Goal: Task Accomplishment & Management: Use online tool/utility

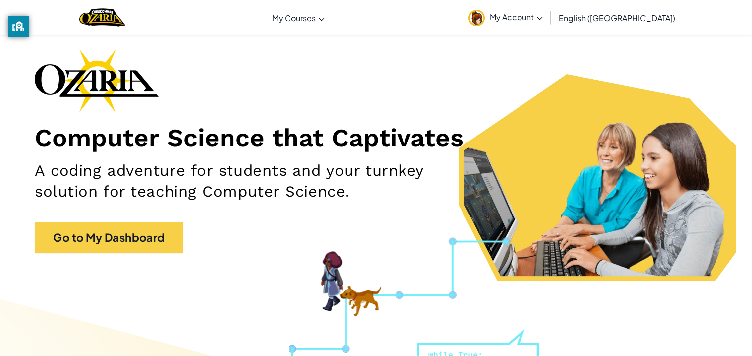
scroll to position [39, 0]
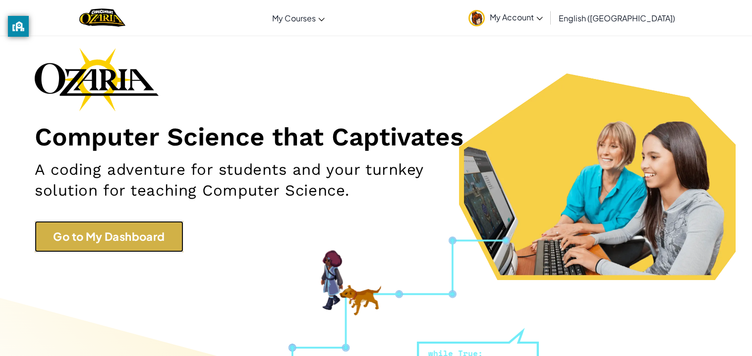
click at [158, 227] on link "Go to My Dashboard" at bounding box center [109, 236] width 149 height 31
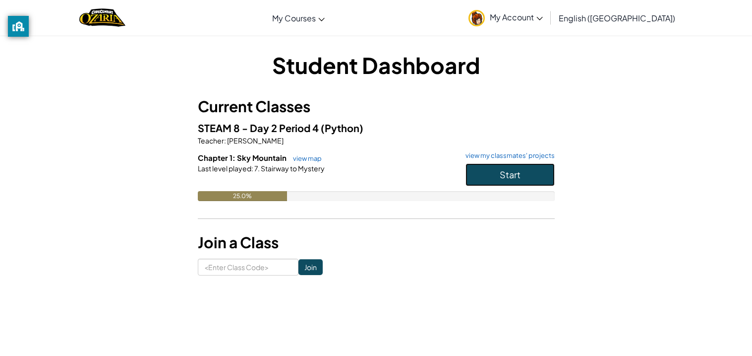
click at [506, 185] on button "Start" at bounding box center [510, 174] width 89 height 23
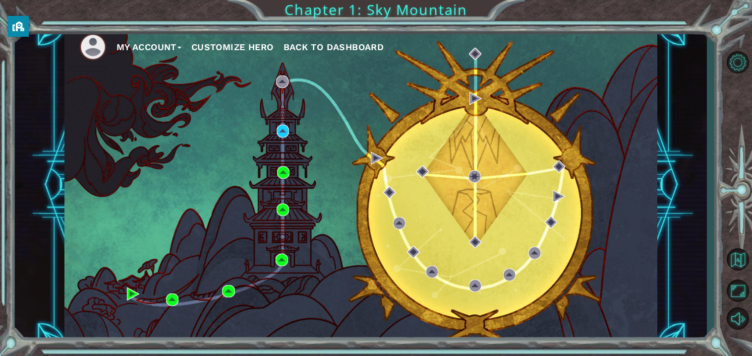
click at [283, 165] on div "My Account Customize Hero Back to Dashboard" at bounding box center [361, 184] width 594 height 313
click at [476, 99] on img at bounding box center [476, 98] width 12 height 12
click at [132, 287] on img at bounding box center [133, 293] width 12 height 12
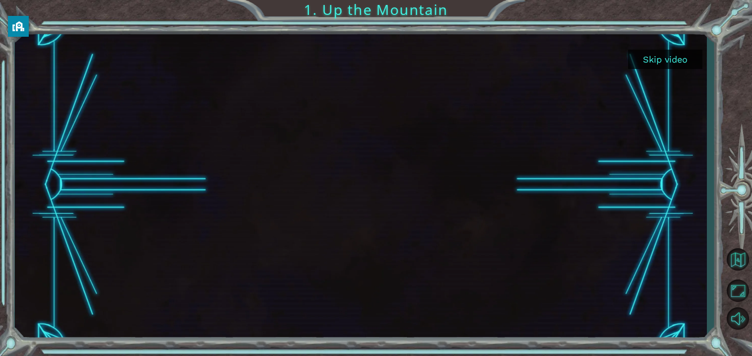
click at [661, 67] on button "Skip video" at bounding box center [665, 59] width 74 height 19
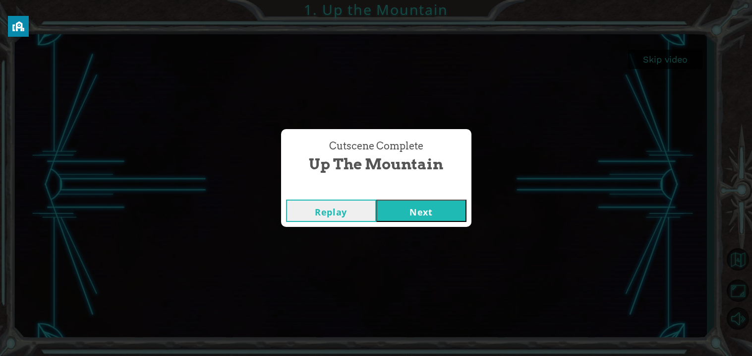
click at [440, 220] on button "Next" at bounding box center [421, 210] width 90 height 22
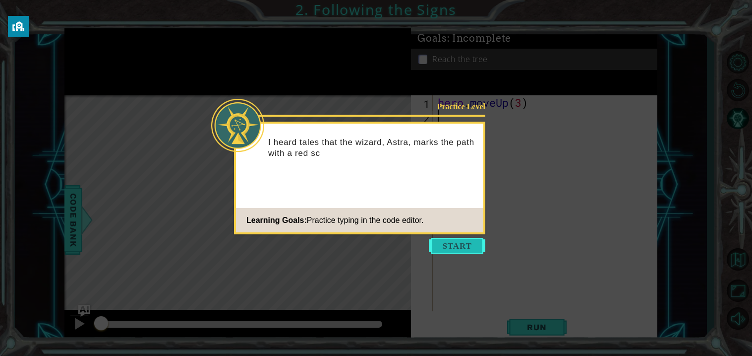
click at [465, 249] on button "Start" at bounding box center [457, 246] width 57 height 16
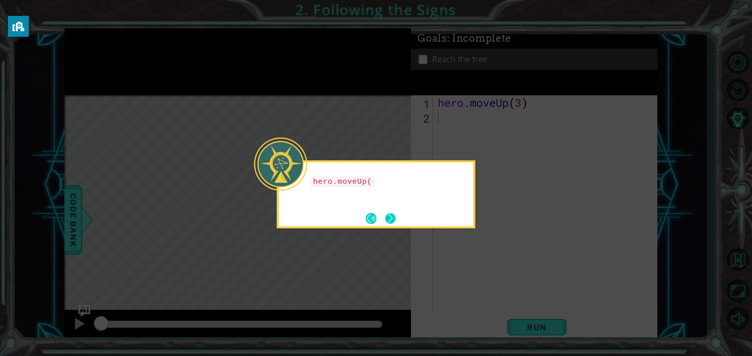
click at [392, 221] on button "Next" at bounding box center [390, 218] width 11 height 11
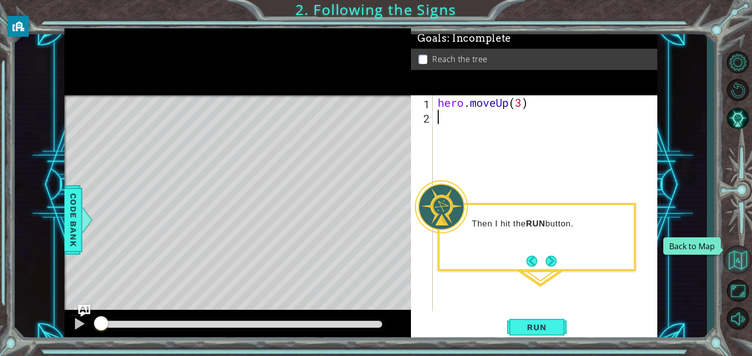
click at [741, 261] on button "Back to Map" at bounding box center [738, 259] width 29 height 29
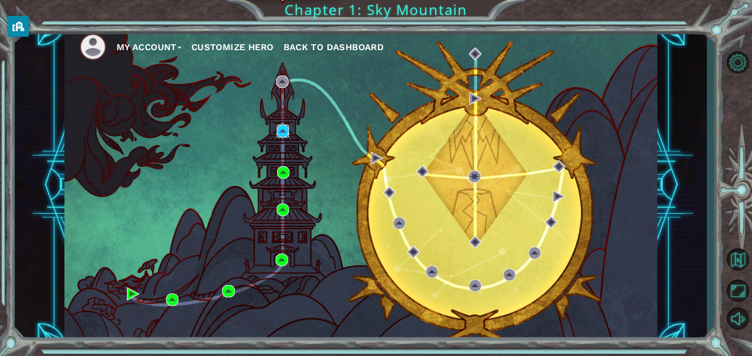
click at [284, 132] on img at bounding box center [283, 130] width 12 height 12
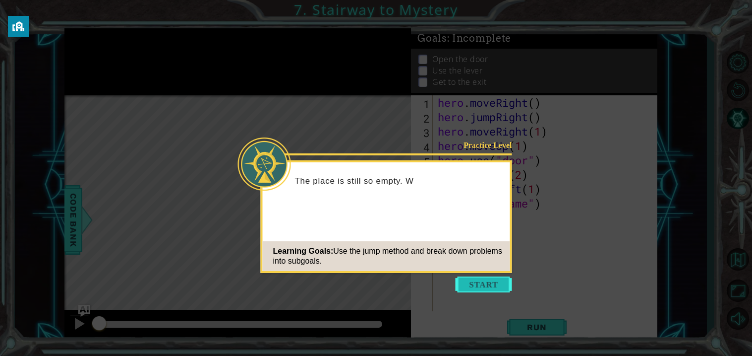
click at [496, 284] on button "Start" at bounding box center [484, 284] width 57 height 16
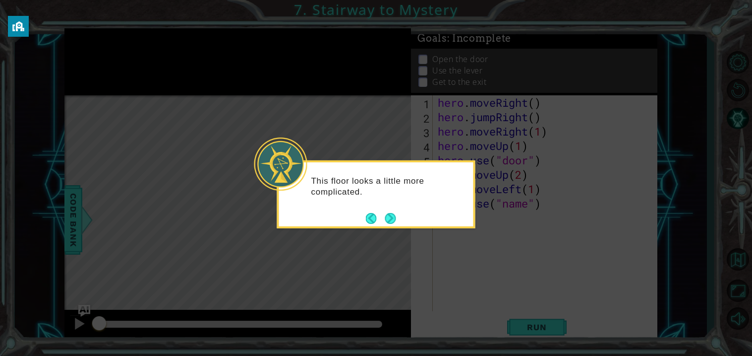
click at [385, 225] on footer at bounding box center [381, 218] width 30 height 15
click at [396, 217] on button "Next" at bounding box center [390, 218] width 11 height 11
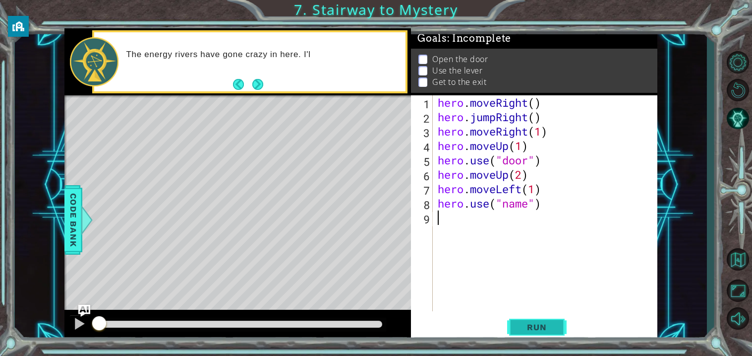
click at [543, 318] on button "Run" at bounding box center [537, 327] width 60 height 25
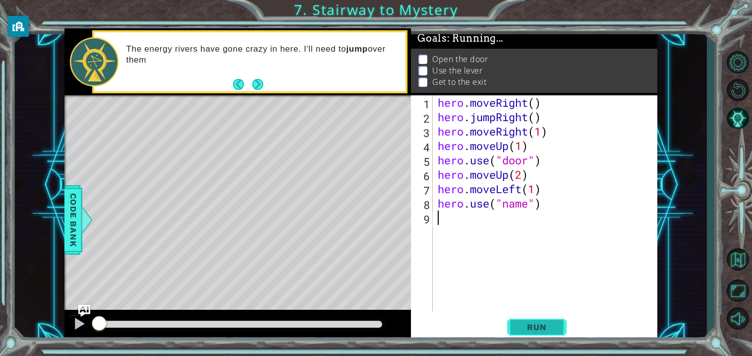
click at [548, 332] on span "Run" at bounding box center [536, 327] width 39 height 10
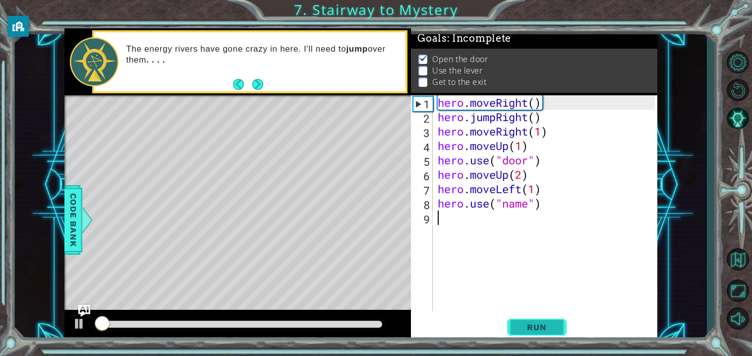
click at [544, 330] on span "Run" at bounding box center [536, 327] width 39 height 10
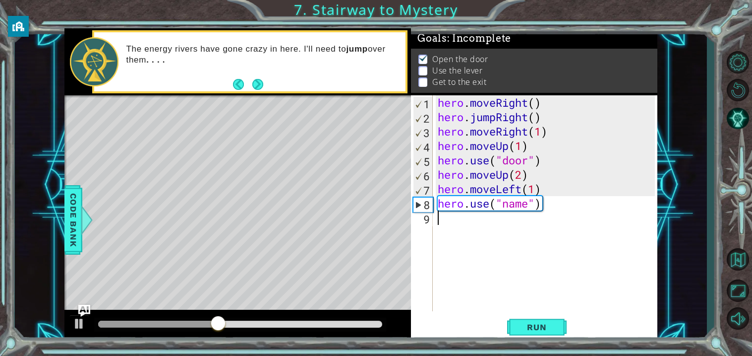
click at [515, 206] on div "hero . moveRight ( ) hero . jumpRight ( ) hero . moveRight ( 1 ) hero . moveUp …" at bounding box center [548, 217] width 224 height 245
type textarea "hero.use("lever")"
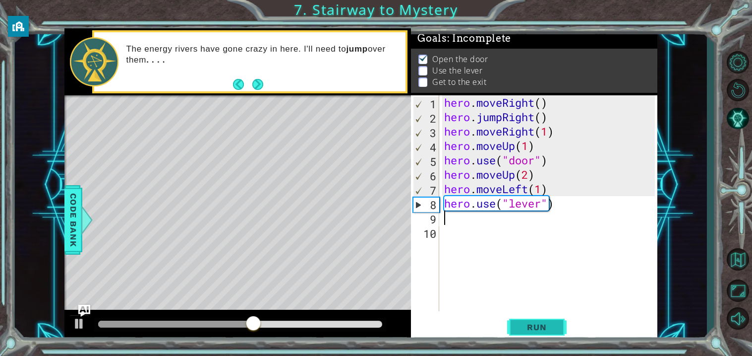
click at [525, 322] on span "Run" at bounding box center [536, 327] width 39 height 10
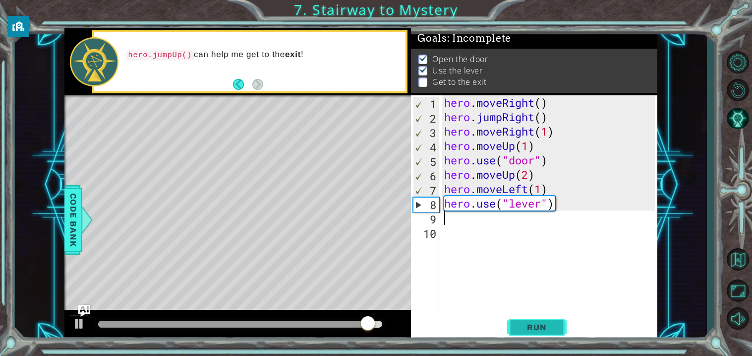
click at [532, 319] on button "Run" at bounding box center [537, 327] width 60 height 25
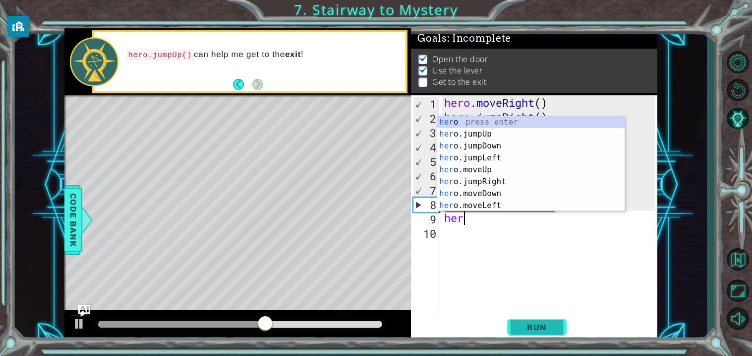
type textarea "hero"
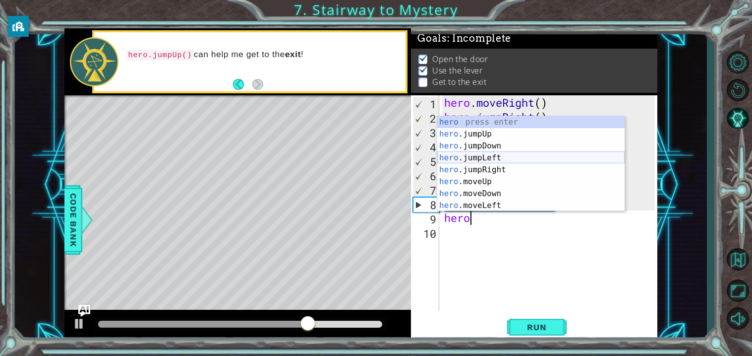
click at [468, 156] on div "hero press enter hero .jumpUp press enter hero .jumpDown press enter hero .jump…" at bounding box center [530, 175] width 187 height 119
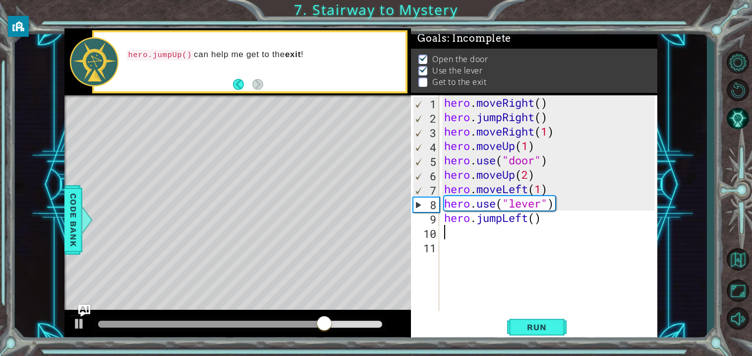
click at [538, 224] on div "hero . moveRight ( ) hero . jumpRight ( ) hero . moveRight ( 1 ) hero . moveUp …" at bounding box center [551, 217] width 218 height 245
type textarea "hero.jumpLeft(1)"
click at [541, 336] on button "Run" at bounding box center [537, 327] width 60 height 25
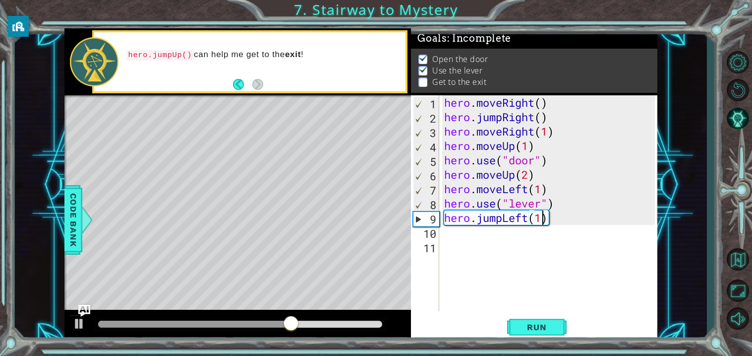
click at [525, 240] on div "hero . moveRight ( ) hero . jumpRight ( ) hero . moveRight ( 1 ) hero . moveUp …" at bounding box center [551, 217] width 218 height 245
click at [500, 233] on div "hero . moveRight ( ) hero . jumpRight ( ) hero . moveRight ( 1 ) hero . moveUp …" at bounding box center [551, 217] width 218 height 245
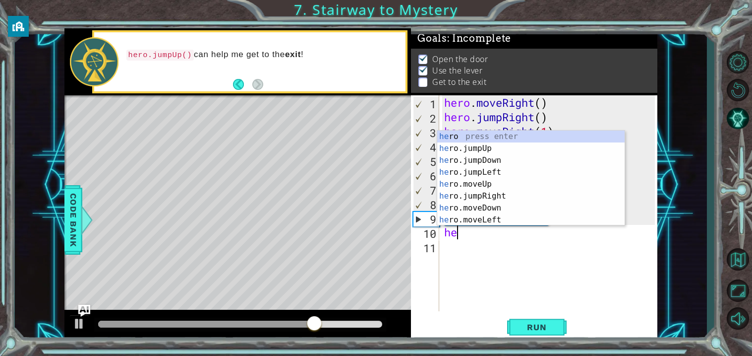
type textarea "her"
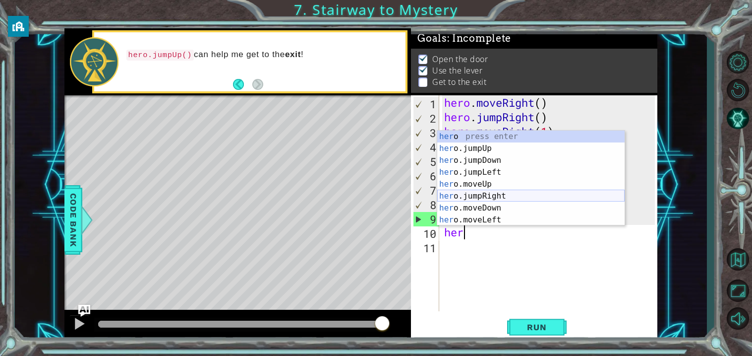
click at [473, 201] on div "her o press enter her o.jumpUp press enter her o.jumpDown press enter her o.jum…" at bounding box center [530, 189] width 187 height 119
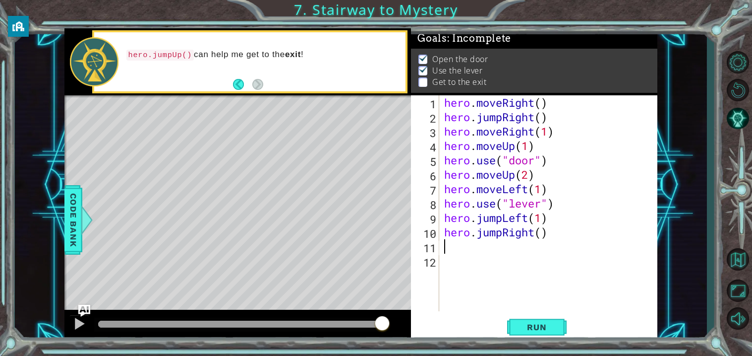
click at [453, 255] on div "hero . moveRight ( ) hero . jumpRight ( ) hero . moveRight ( 1 ) hero . moveUp …" at bounding box center [551, 217] width 218 height 245
click at [450, 249] on div "hero . moveRight ( ) hero . jumpRight ( ) hero . moveRight ( 1 ) hero . moveUp …" at bounding box center [551, 217] width 218 height 245
type textarea "h"
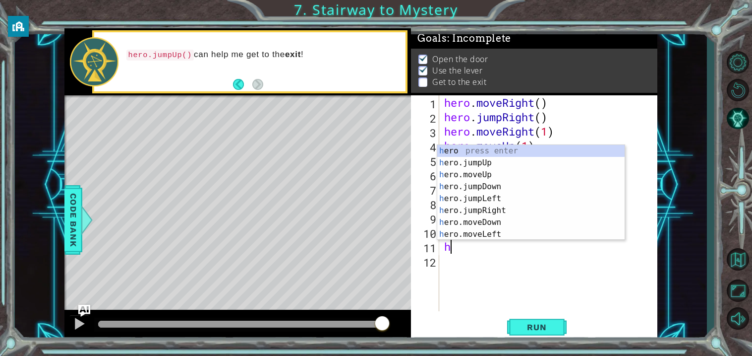
click at [508, 267] on div "hero . moveRight ( ) hero . jumpRight ( ) hero . moveRight ( 1 ) hero . moveUp …" at bounding box center [551, 217] width 218 height 245
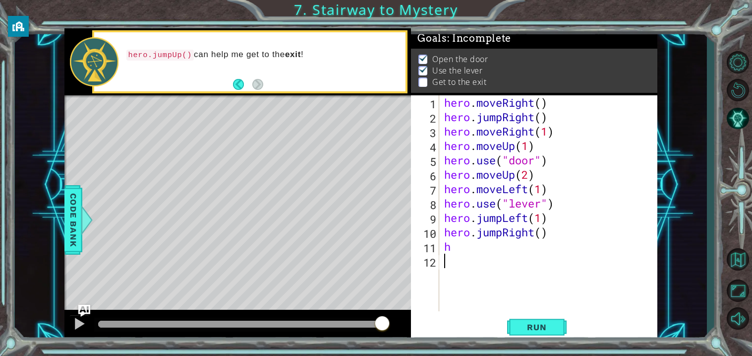
click at [482, 241] on div "hero . moveRight ( ) hero . jumpRight ( ) hero . moveRight ( 1 ) hero . moveUp …" at bounding box center [551, 217] width 218 height 245
click at [479, 238] on div "hero . moveRight ( ) hero . jumpRight ( ) hero . moveRight ( 1 ) hero . moveUp …" at bounding box center [551, 217] width 218 height 245
click at [488, 239] on div "hero . moveRight ( ) hero . jumpRight ( ) hero . moveRight ( 1 ) hero . moveUp …" at bounding box center [551, 217] width 218 height 245
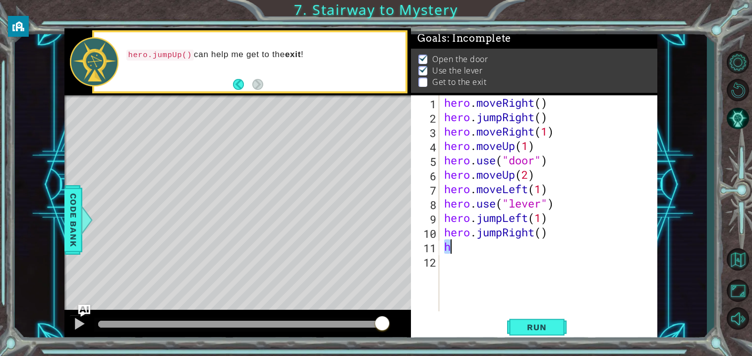
click at [489, 235] on div "hero . moveRight ( ) hero . jumpRight ( ) hero . moveRight ( 1 ) hero . moveUp …" at bounding box center [551, 217] width 218 height 245
click at [479, 244] on div "hero . moveRight ( ) hero . jumpRight ( ) hero . moveRight ( 1 ) hero . moveUp …" at bounding box center [551, 217] width 218 height 245
type textarea "h"
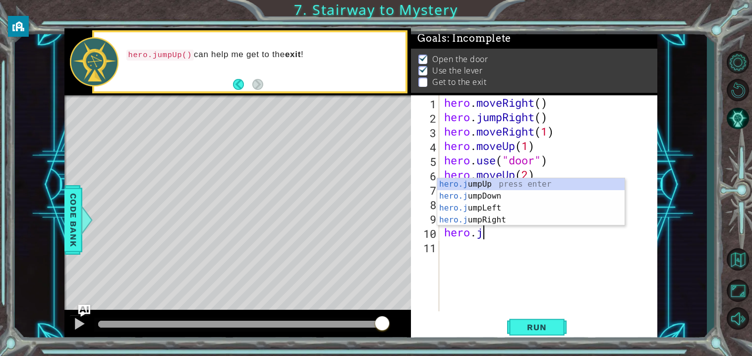
type textarea "h"
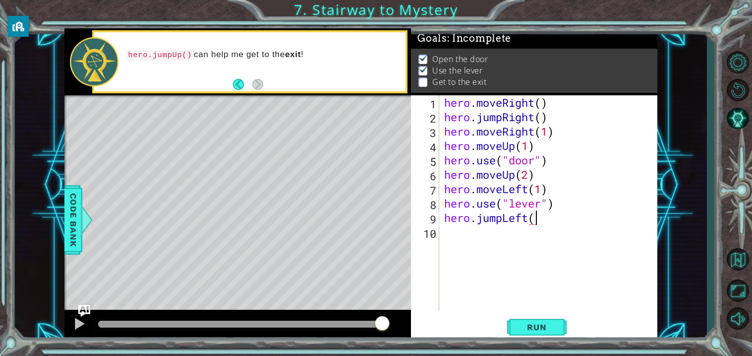
type textarea "hero.jumpLeft"
click at [464, 203] on div "hero.jumpLeft press enter" at bounding box center [530, 217] width 187 height 36
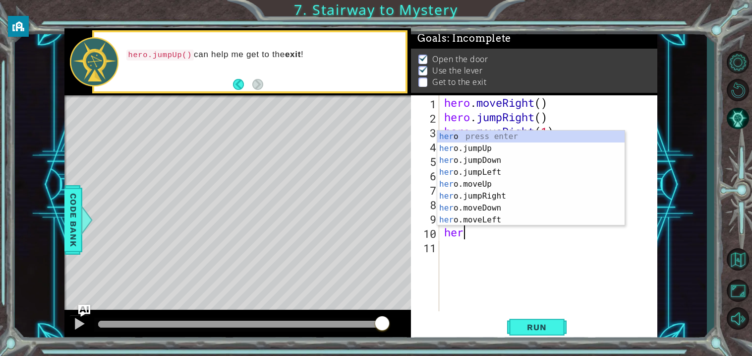
type textarea "hero"
click at [467, 151] on div "hero press enter hero .jumpUp press enter hero .jumpDown press enter hero .jump…" at bounding box center [530, 189] width 187 height 119
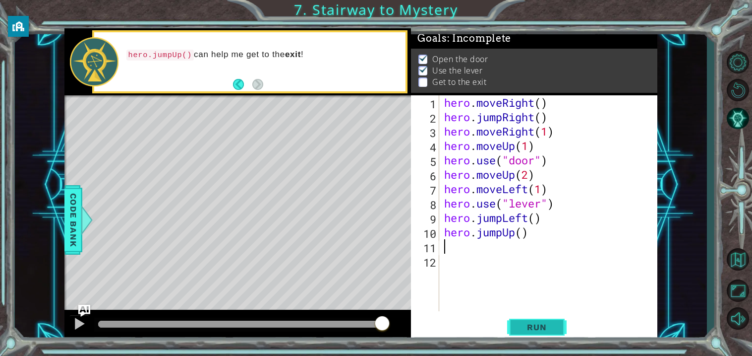
click at [515, 330] on button "Run" at bounding box center [537, 327] width 60 height 25
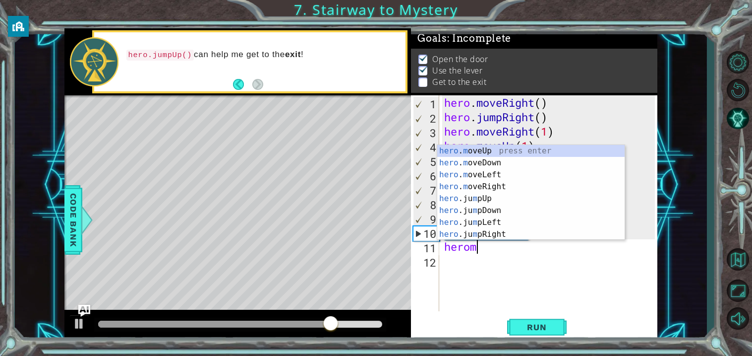
scroll to position [0, 1]
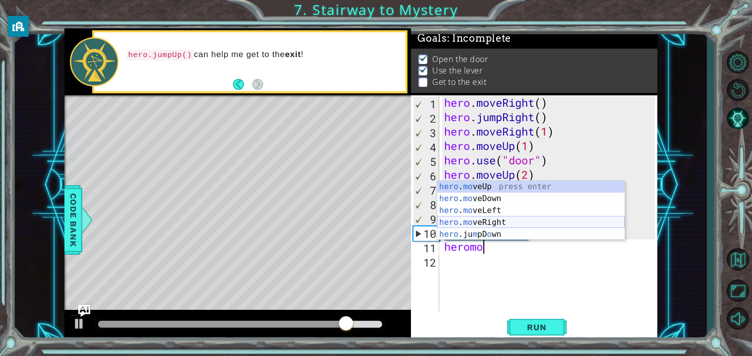
click at [493, 220] on div "hero . mo veUp press enter hero . mo veDown press enter hero . mo veLeft press …" at bounding box center [530, 222] width 187 height 83
type textarea "hero.moveRight(1)"
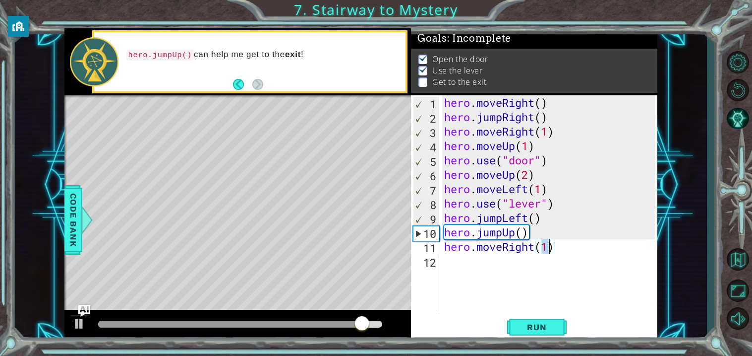
click at [493, 274] on div "hero . moveRight ( ) hero . jumpRight ( ) hero . moveRight ( 1 ) hero . moveUp …" at bounding box center [551, 217] width 218 height 245
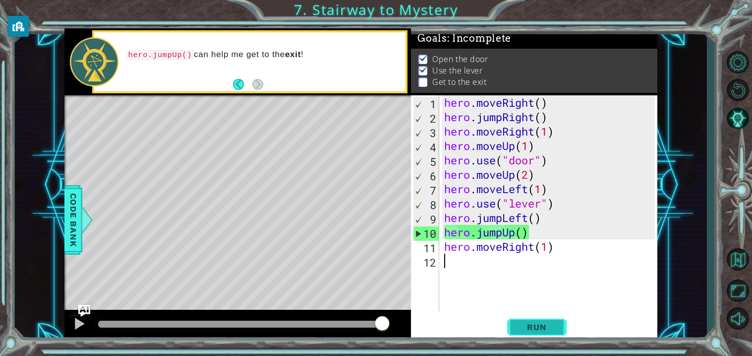
click at [536, 332] on span "Run" at bounding box center [536, 327] width 39 height 10
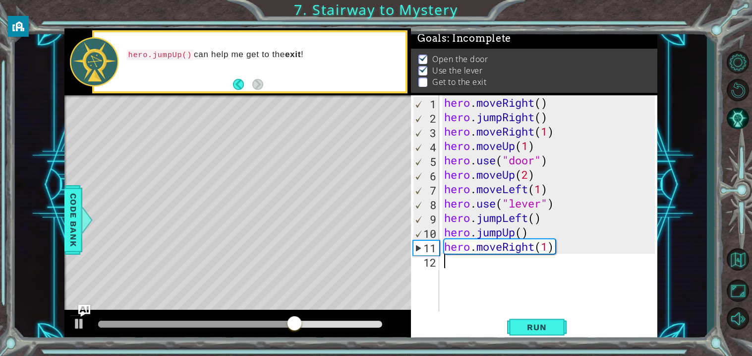
click at [509, 265] on div "hero . moveRight ( ) hero . jumpRight ( ) hero . moveRight ( 1 ) hero . moveUp …" at bounding box center [551, 217] width 218 height 245
click at [547, 250] on div "hero . moveRight ( ) hero . jumpRight ( ) hero . moveRight ( 1 ) hero . moveUp …" at bounding box center [551, 217] width 218 height 245
type textarea "hero.moveRight(2)"
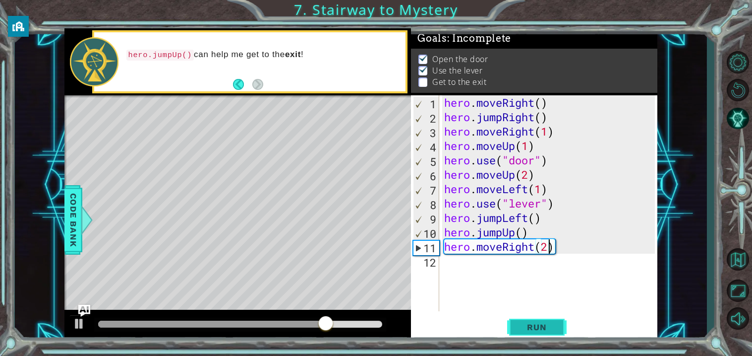
click at [537, 332] on span "Run" at bounding box center [536, 327] width 39 height 10
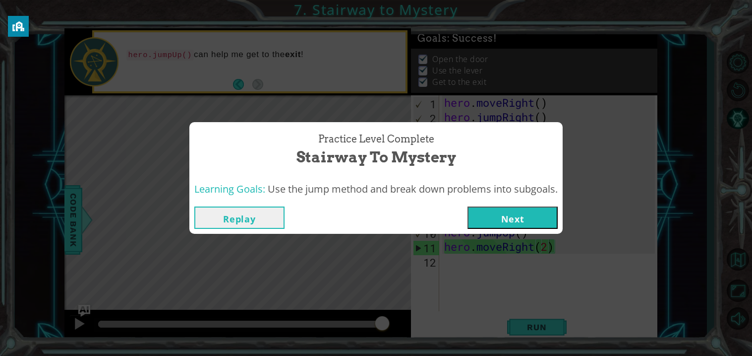
click at [540, 219] on button "Next" at bounding box center [513, 217] width 90 height 22
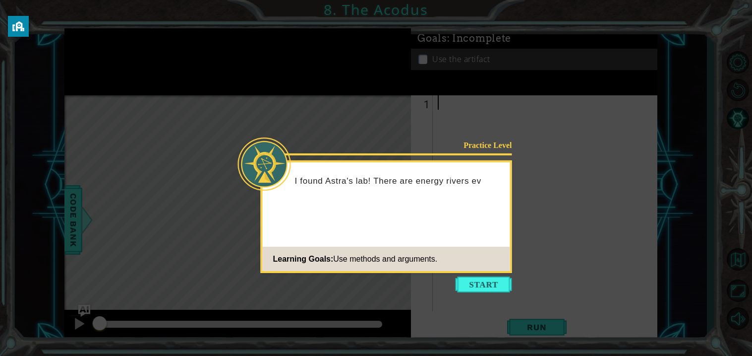
click at [499, 299] on icon at bounding box center [376, 178] width 752 height 356
click at [496, 276] on button "Start" at bounding box center [484, 284] width 57 height 16
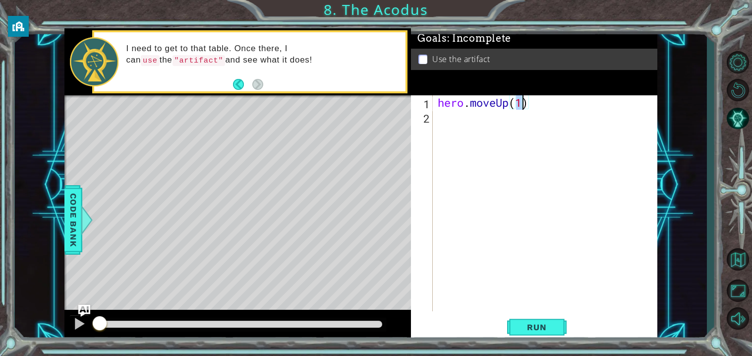
scroll to position [0, 3]
type textarea "hero.moveUp(2)"
click at [544, 317] on button "Run" at bounding box center [537, 327] width 60 height 25
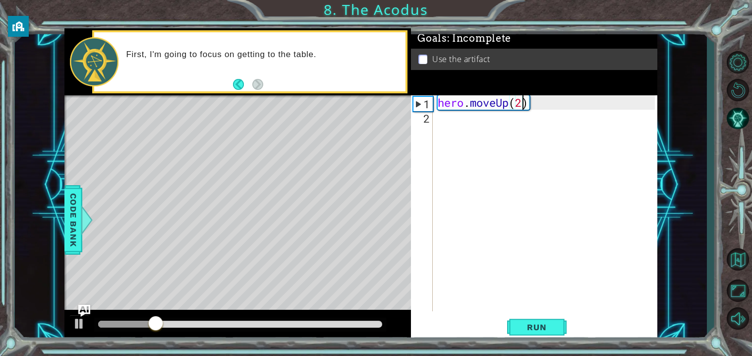
click at [454, 126] on div "hero . moveUp ( 2 )" at bounding box center [548, 217] width 224 height 245
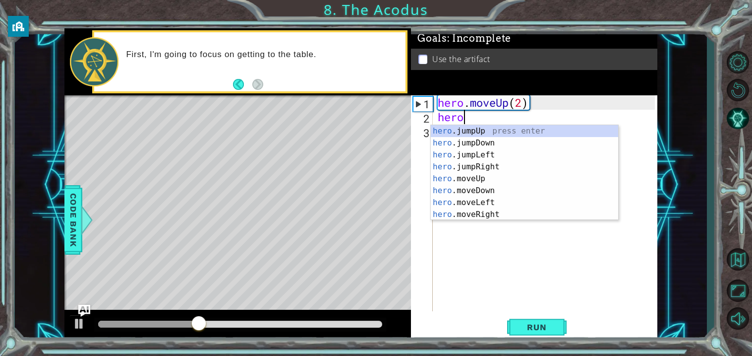
scroll to position [0, 0]
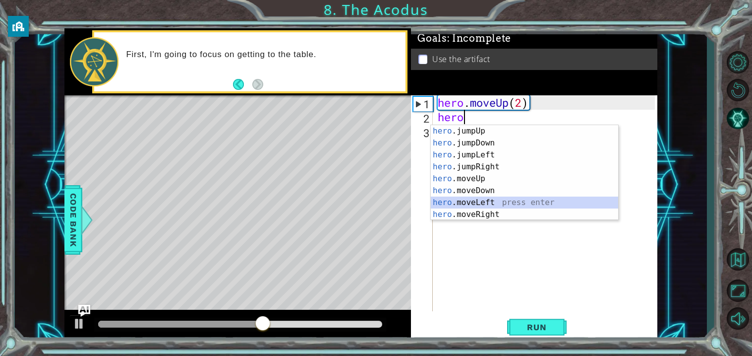
type textarea "hero.moveLeft(1)"
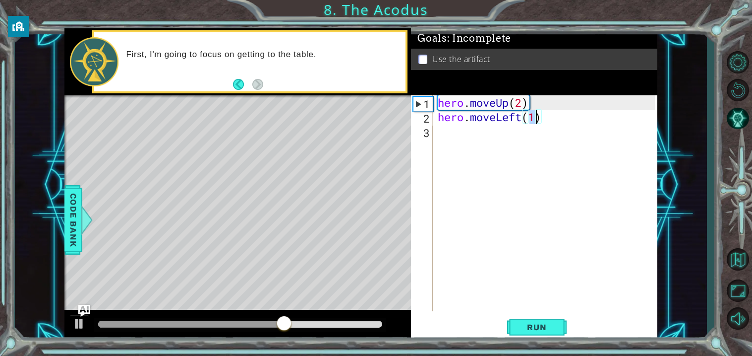
click at [494, 137] on div "hero . moveUp ( 2 ) hero . moveLeft ( 1 )" at bounding box center [548, 217] width 224 height 245
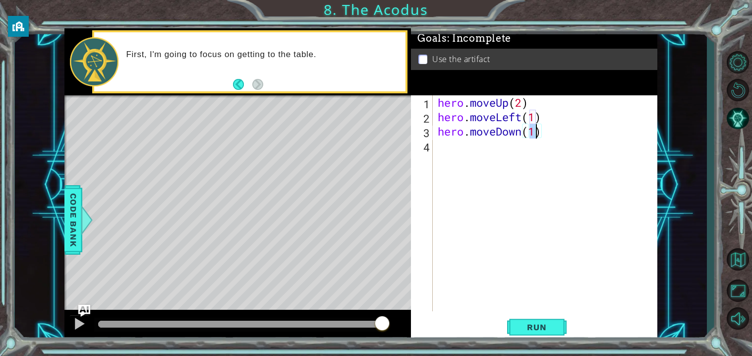
type textarea "hero.moveDown(2)"
click at [492, 151] on div "hero . moveUp ( 2 ) hero . moveLeft ( 1 ) hero . moveDown ( 2 )" at bounding box center [548, 217] width 224 height 245
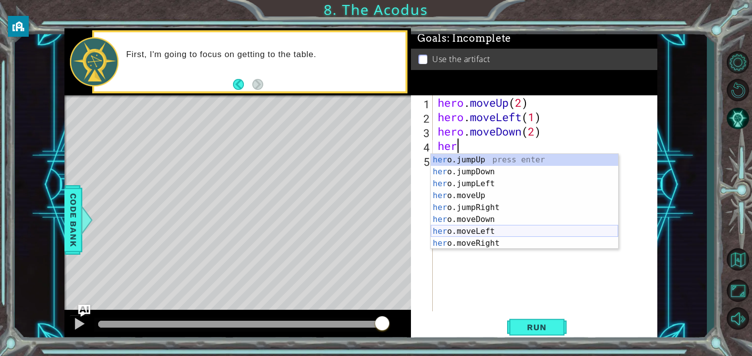
click at [528, 228] on div "her o.jumpUp press enter her o.jumpDown press enter her o.jumpLeft press enter …" at bounding box center [524, 213] width 187 height 119
type textarea "hero.moveLeft(1)"
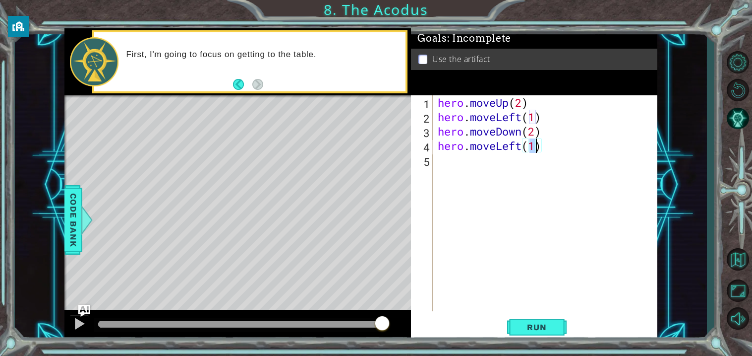
click at [546, 155] on div "hero . moveUp ( 2 ) hero . moveLeft ( 1 ) hero . moveDown ( 2 ) hero . moveLeft…" at bounding box center [548, 217] width 224 height 245
click at [527, 151] on div "hero . moveUp ( 2 ) hero . moveLeft ( 1 ) hero . moveDown ( 2 ) hero . moveLeft…" at bounding box center [548, 217] width 224 height 245
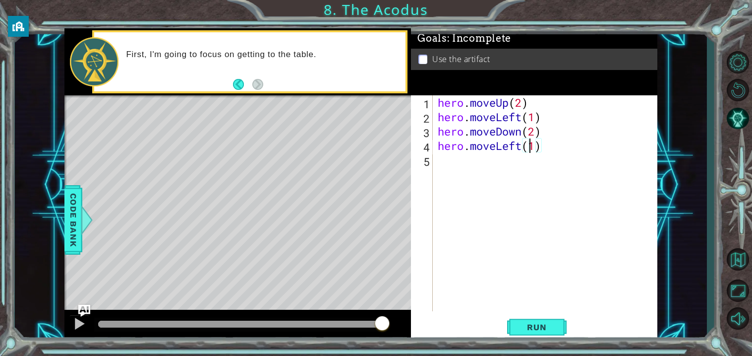
type textarea "hero.moveLeft(1)"
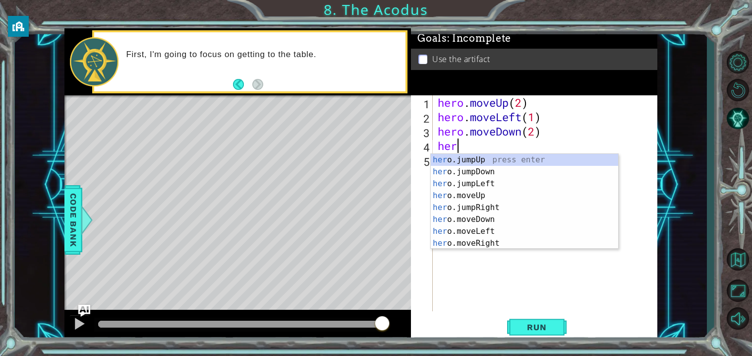
type textarea "hero"
click at [526, 183] on div "hero .jumpUp press enter hero .jumpDown press enter hero .jumpLeft press enter …" at bounding box center [524, 213] width 187 height 119
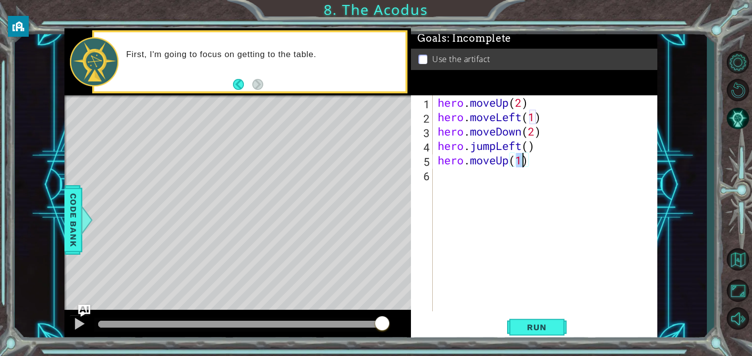
type textarea "hero.moveUp(2)"
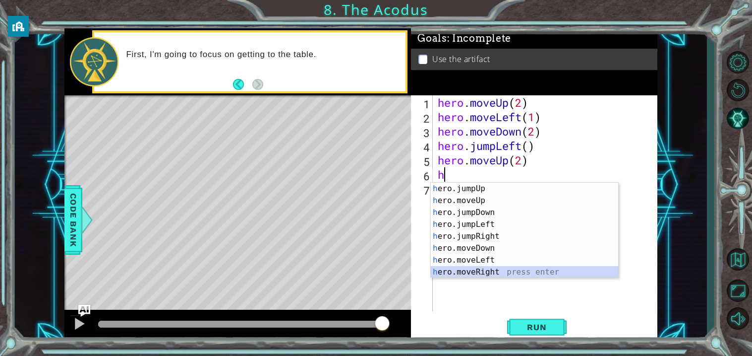
type textarea "hero.moveRight(1)"
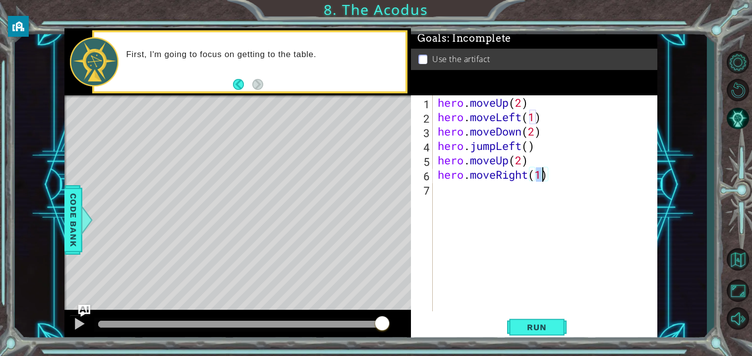
click at [482, 197] on div "hero . moveUp ( 2 ) hero . moveLeft ( 1 ) hero . moveDown ( 2 ) hero . jumpLeft…" at bounding box center [548, 217] width 224 height 245
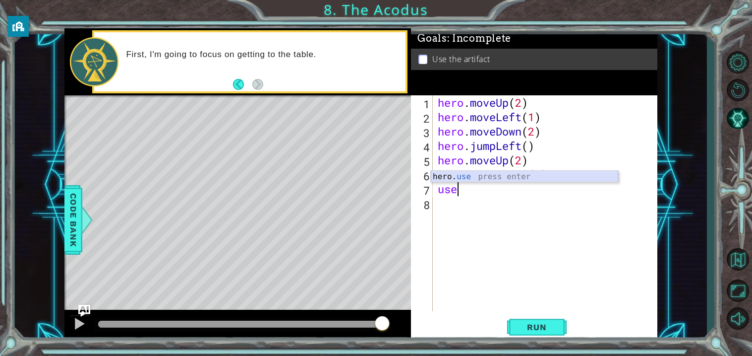
click at [466, 176] on div "hero. use press enter" at bounding box center [524, 189] width 187 height 36
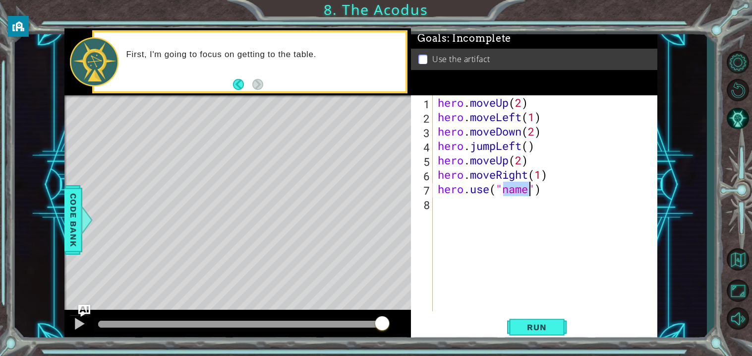
click at [515, 193] on div "hero . moveUp ( 2 ) hero . moveLeft ( 1 ) hero . moveDown ( 2 ) hero . jumpLeft…" at bounding box center [545, 203] width 219 height 216
click at [515, 193] on div "hero . moveUp ( 2 ) hero . moveLeft ( 1 ) hero . moveDown ( 2 ) hero . jumpLeft…" at bounding box center [548, 217] width 224 height 245
type textarea "hero.use("artifact")"
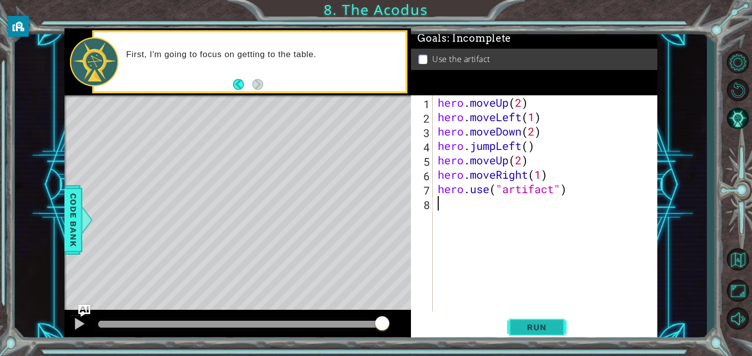
click at [537, 326] on span "Run" at bounding box center [536, 327] width 39 height 10
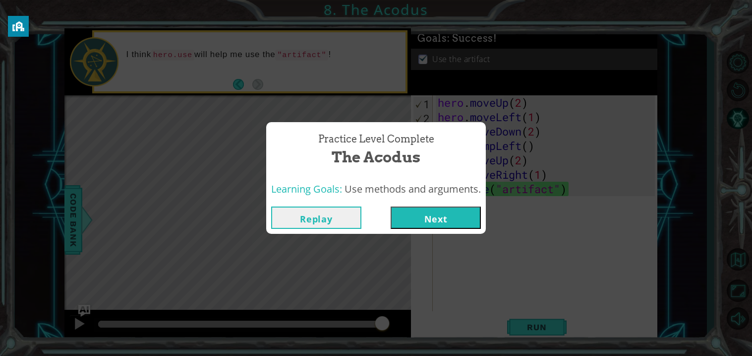
click at [451, 212] on button "Next" at bounding box center [436, 217] width 90 height 22
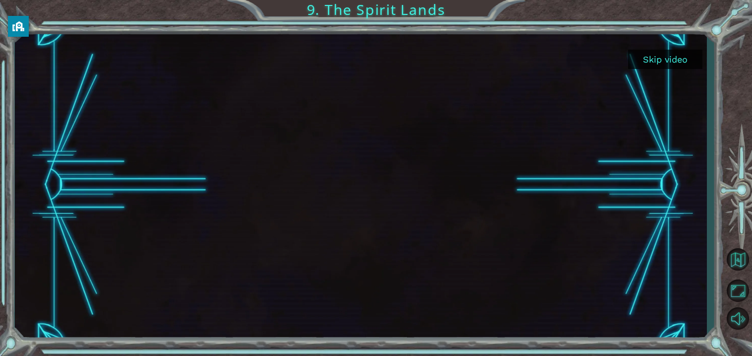
click at [652, 54] on button "Skip video" at bounding box center [665, 59] width 74 height 19
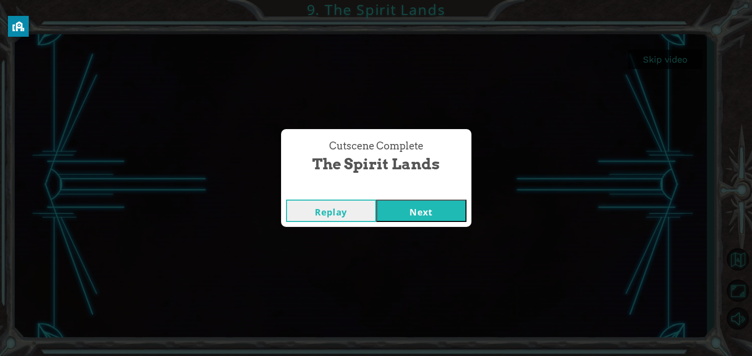
click at [444, 211] on button "Next" at bounding box center [421, 210] width 90 height 22
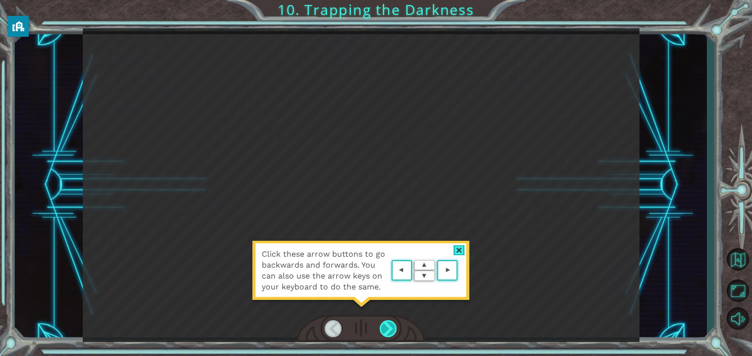
click at [382, 323] on div at bounding box center [389, 328] width 18 height 17
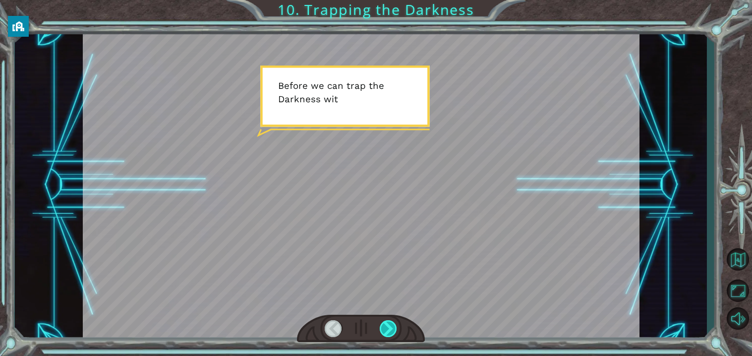
click at [390, 330] on div at bounding box center [389, 328] width 18 height 17
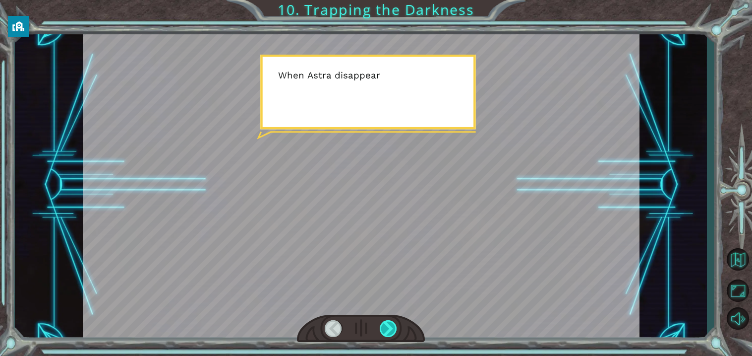
click at [386, 330] on div at bounding box center [389, 328] width 18 height 17
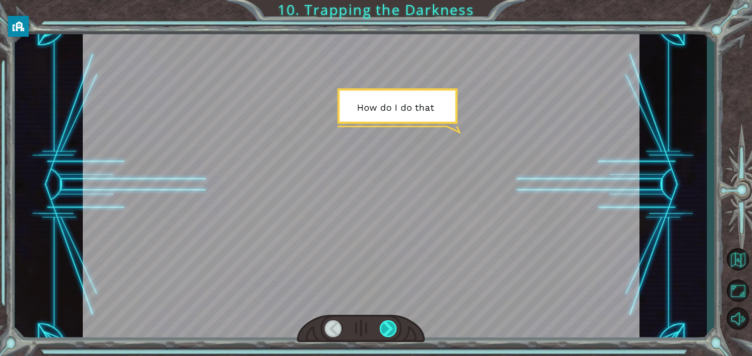
click at [385, 333] on div at bounding box center [389, 328] width 18 height 17
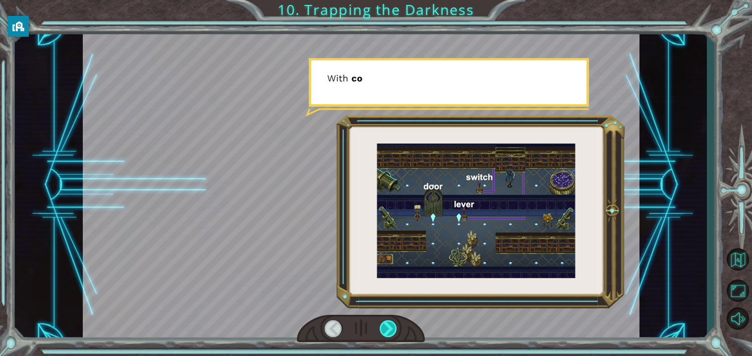
click at [386, 331] on div at bounding box center [389, 328] width 18 height 17
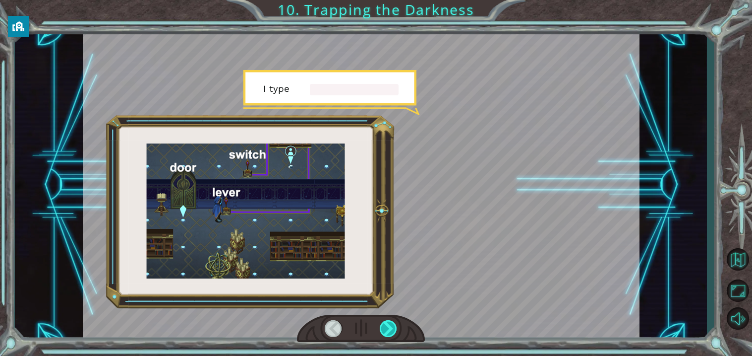
click at [386, 336] on div at bounding box center [389, 328] width 18 height 17
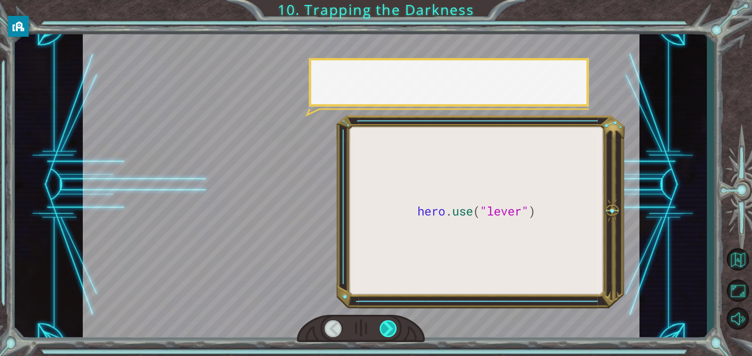
click at [384, 336] on div at bounding box center [389, 328] width 18 height 17
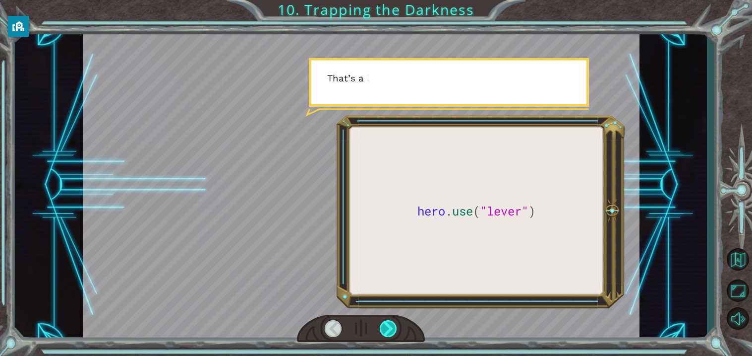
click at [384, 336] on div at bounding box center [389, 328] width 18 height 17
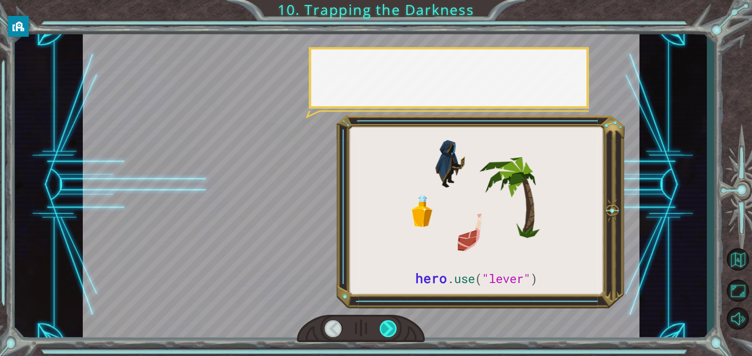
click at [385, 333] on div at bounding box center [389, 328] width 18 height 17
click at [384, 335] on div at bounding box center [389, 328] width 18 height 17
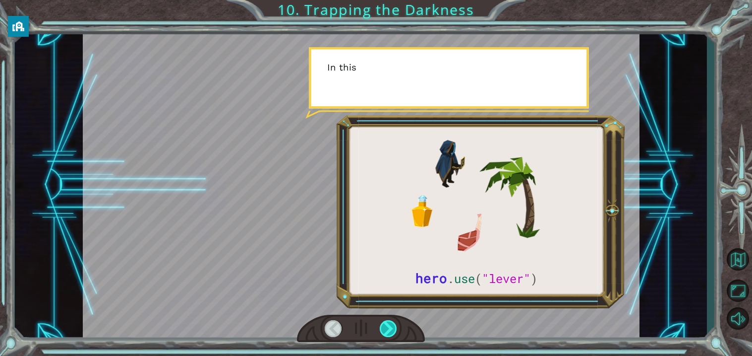
click at [386, 332] on div at bounding box center [389, 328] width 18 height 17
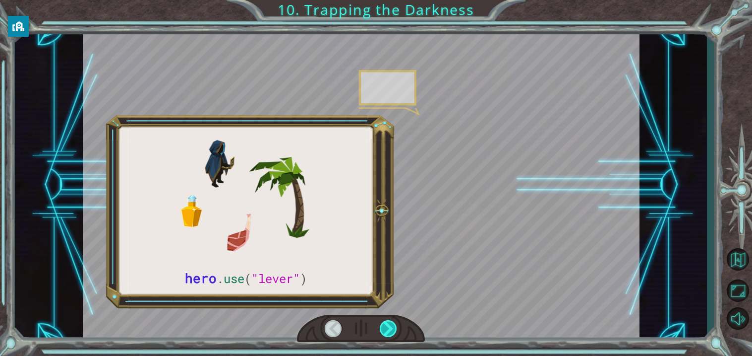
click at [388, 328] on div at bounding box center [389, 328] width 18 height 17
click at [387, 327] on div at bounding box center [389, 328] width 18 height 17
click at [389, 327] on div at bounding box center [389, 328] width 18 height 17
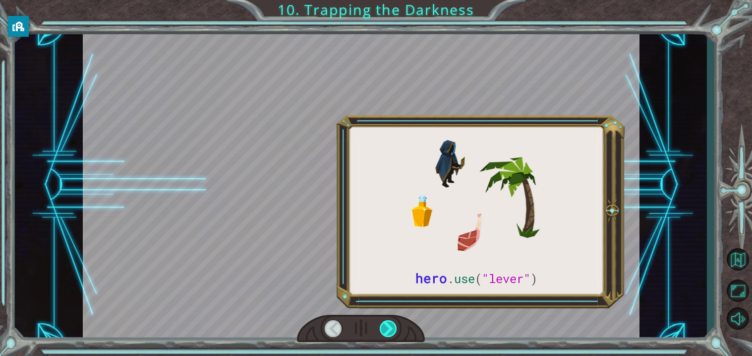
click at [389, 328] on div at bounding box center [389, 328] width 18 height 17
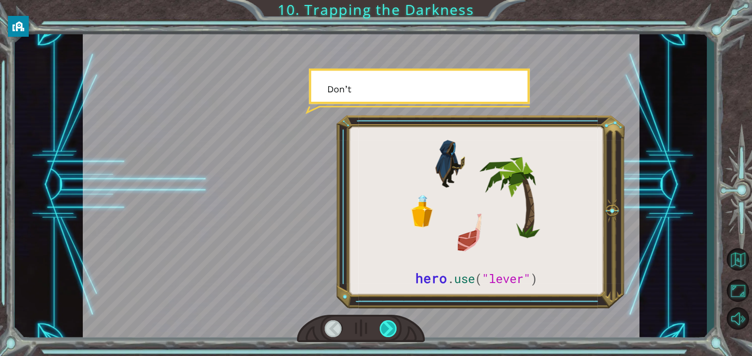
click at [386, 332] on div at bounding box center [389, 328] width 18 height 17
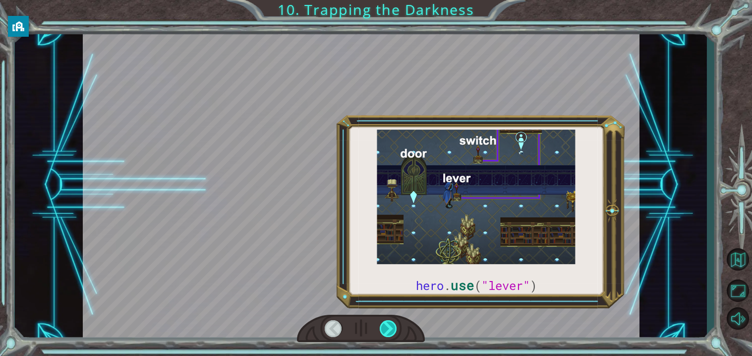
click at [382, 335] on div at bounding box center [389, 328] width 18 height 17
click at [387, 330] on div at bounding box center [389, 328] width 18 height 17
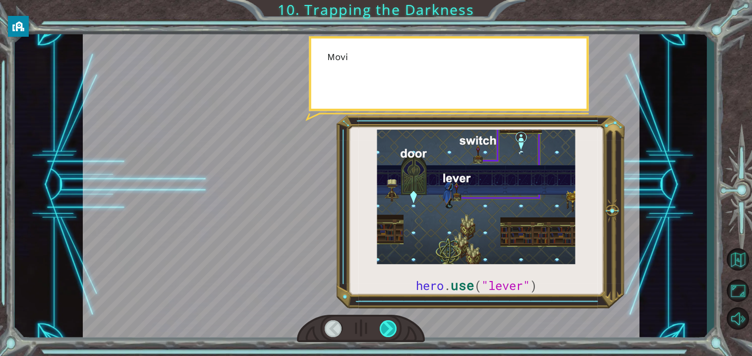
click at [389, 330] on div at bounding box center [389, 328] width 18 height 17
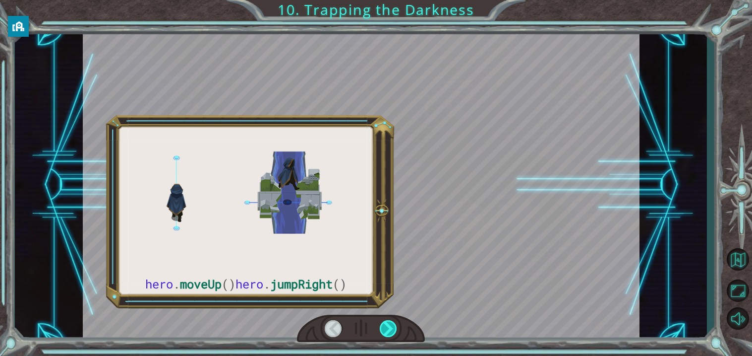
click at [385, 333] on div at bounding box center [389, 328] width 18 height 17
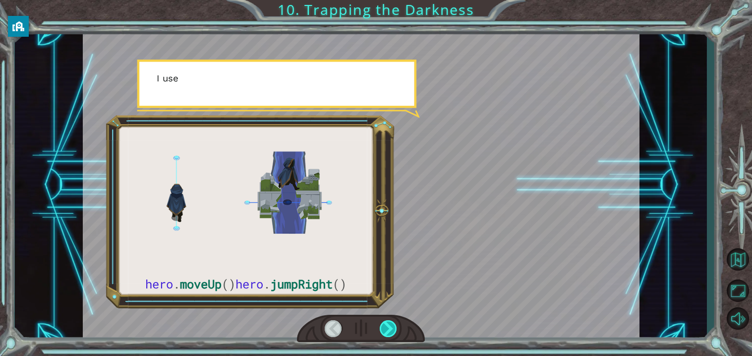
click at [386, 333] on div at bounding box center [389, 328] width 18 height 17
click at [390, 330] on div at bounding box center [389, 328] width 18 height 17
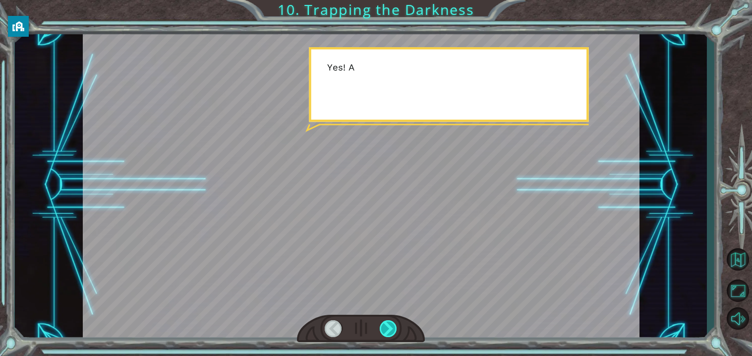
click at [387, 333] on div at bounding box center [389, 328] width 18 height 17
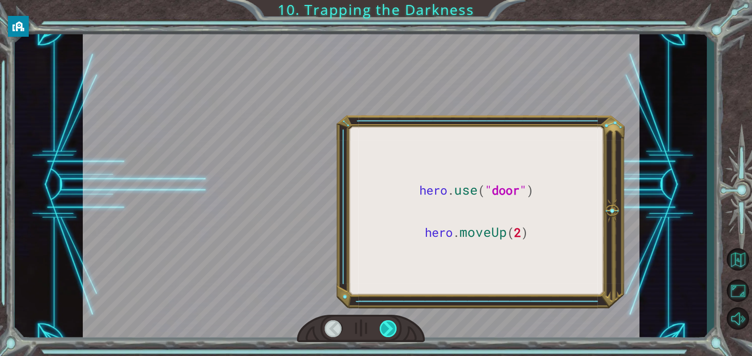
click at [389, 332] on div at bounding box center [389, 328] width 18 height 17
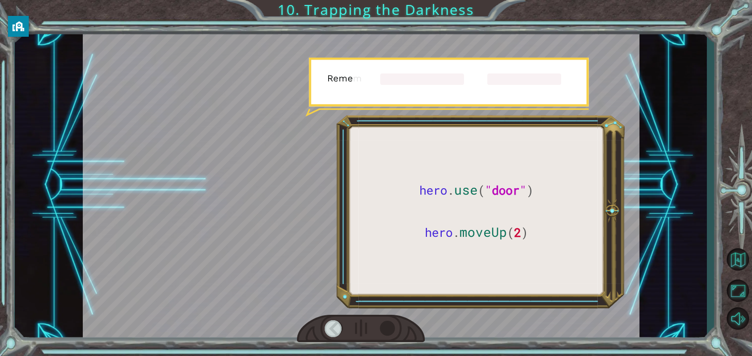
click at [386, 337] on div at bounding box center [361, 328] width 128 height 28
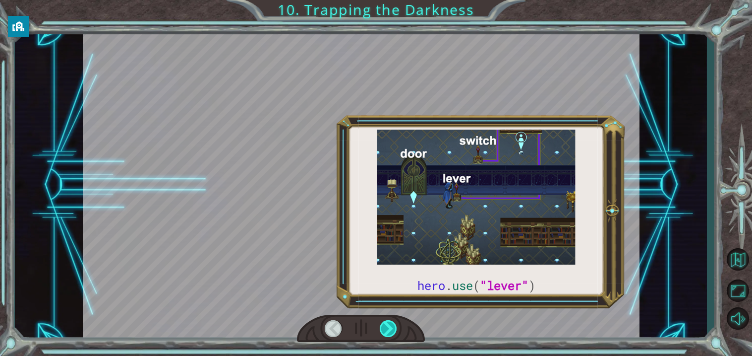
click at [386, 336] on div at bounding box center [389, 328] width 18 height 17
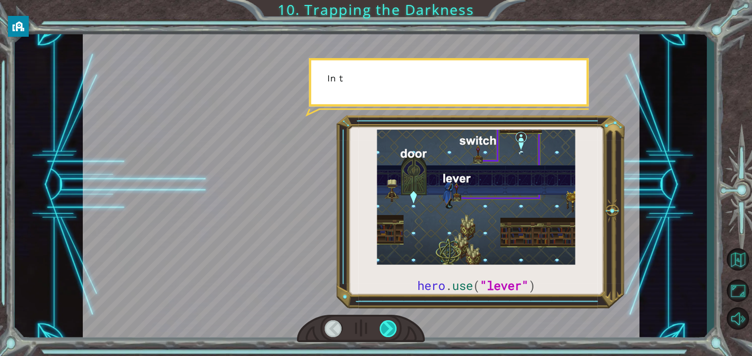
click at [387, 335] on div at bounding box center [389, 328] width 18 height 17
click at [387, 334] on div at bounding box center [389, 328] width 18 height 17
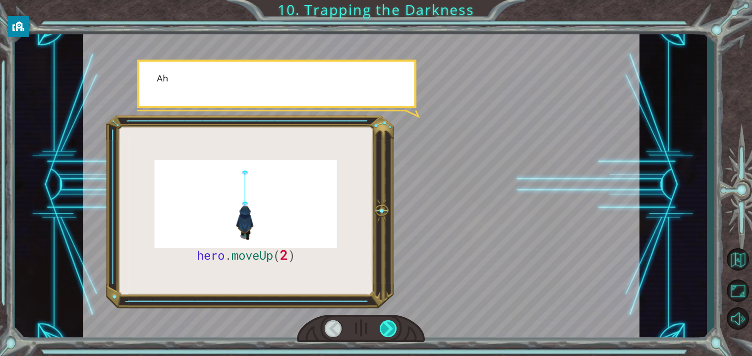
click at [388, 334] on div at bounding box center [389, 328] width 18 height 17
click at [389, 334] on div at bounding box center [389, 328] width 18 height 17
click at [390, 335] on div at bounding box center [389, 328] width 18 height 17
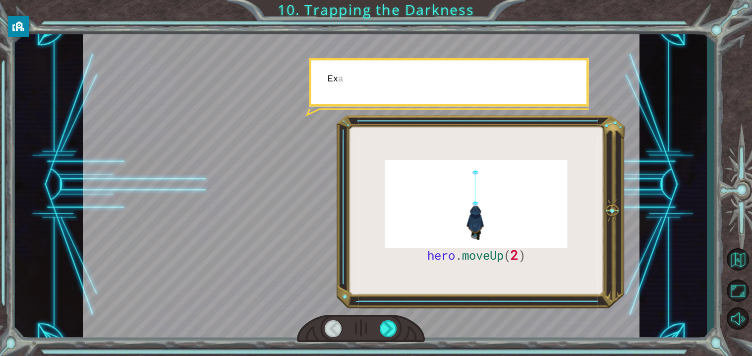
click at [390, 346] on div "hero . moveUp ( 2 ) B e f o r e w e c a n t r a p t h e D a r k n e s s w i t h…" at bounding box center [376, 178] width 752 height 356
click at [390, 336] on div at bounding box center [389, 328] width 18 height 17
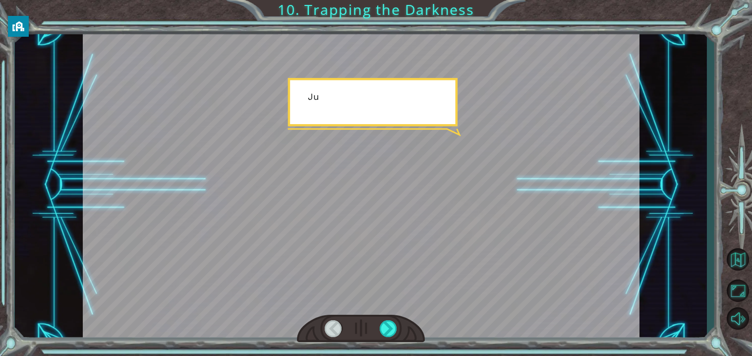
click at [390, 349] on div "hero . moveUp ( 2 ) B e f o r e w e c a n t r a p t h e D a r k n e s s w i t h…" at bounding box center [376, 178] width 752 height 356
click at [380, 323] on div at bounding box center [389, 328] width 18 height 17
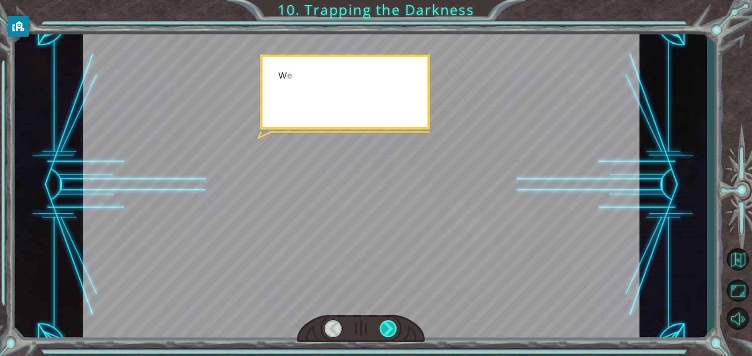
click at [387, 327] on div at bounding box center [389, 328] width 18 height 17
click at [387, 330] on div at bounding box center [389, 328] width 18 height 17
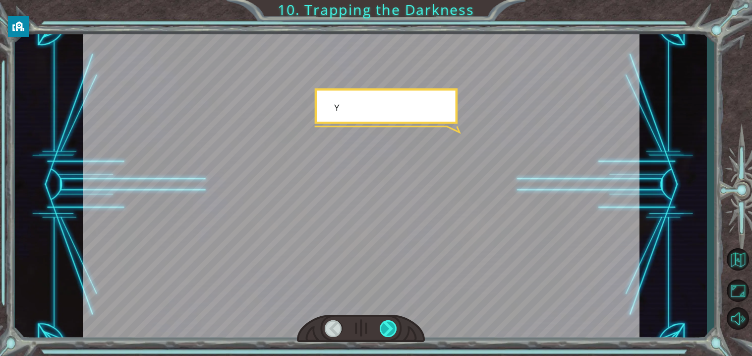
click at [386, 330] on div at bounding box center [389, 328] width 18 height 17
click at [386, 327] on div at bounding box center [389, 328] width 18 height 17
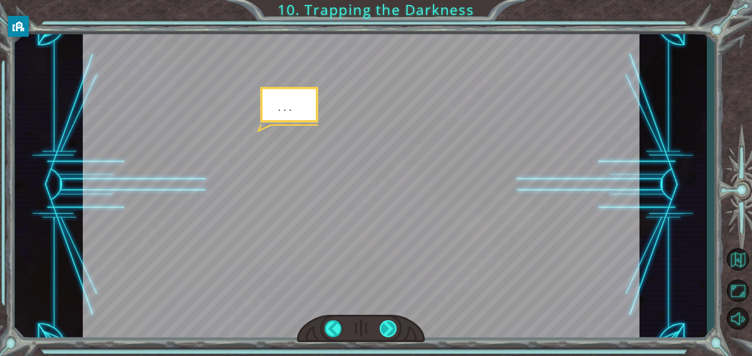
click at [391, 327] on div at bounding box center [389, 328] width 18 height 17
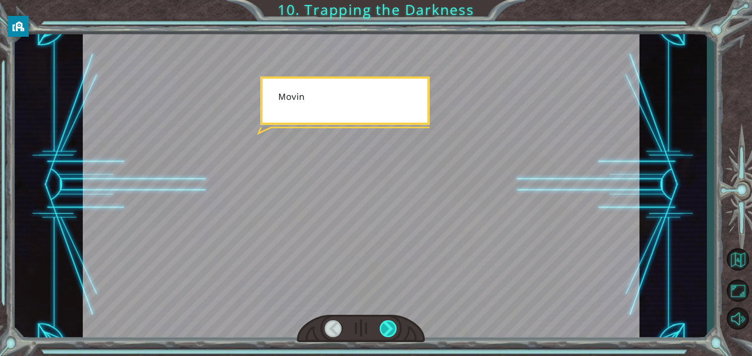
click at [391, 322] on div at bounding box center [389, 328] width 18 height 17
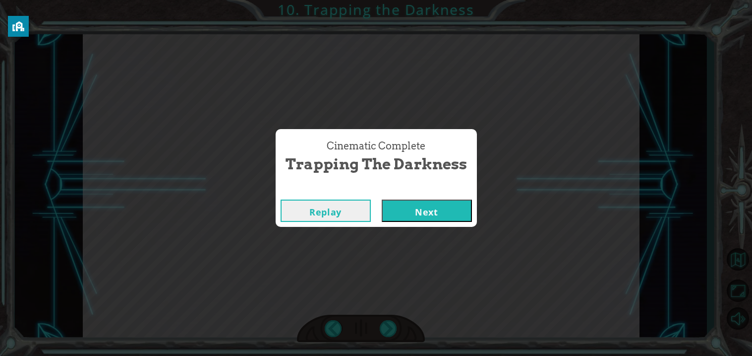
click at [427, 217] on button "Next" at bounding box center [427, 210] width 90 height 22
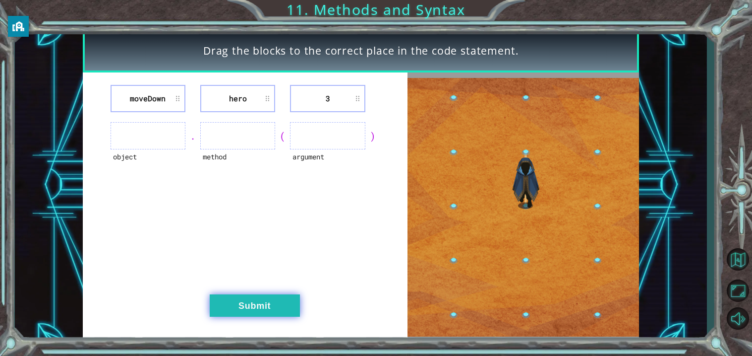
click at [247, 294] on button "Submit" at bounding box center [255, 305] width 90 height 22
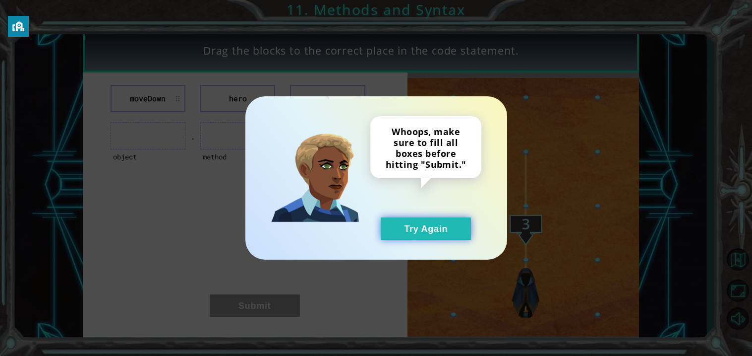
click at [434, 229] on button "Try Again" at bounding box center [426, 228] width 90 height 22
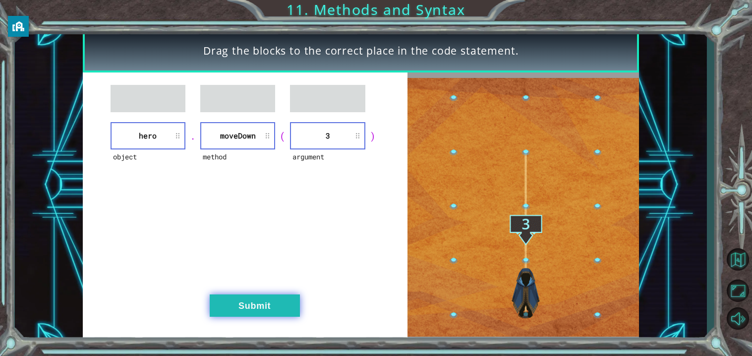
click at [231, 314] on button "Submit" at bounding box center [255, 305] width 90 height 22
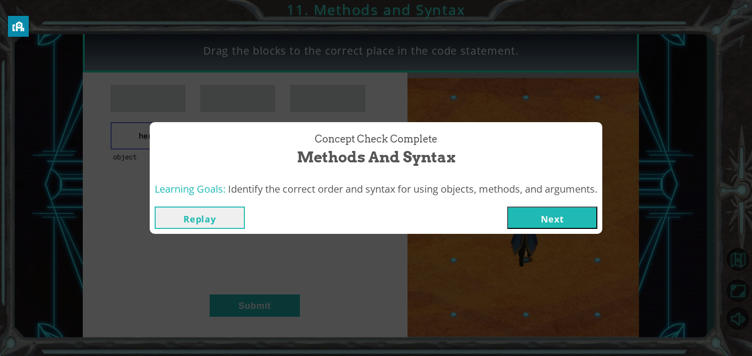
click at [561, 204] on div "Replay Next" at bounding box center [376, 217] width 453 height 32
click at [558, 216] on button "Next" at bounding box center [552, 217] width 90 height 22
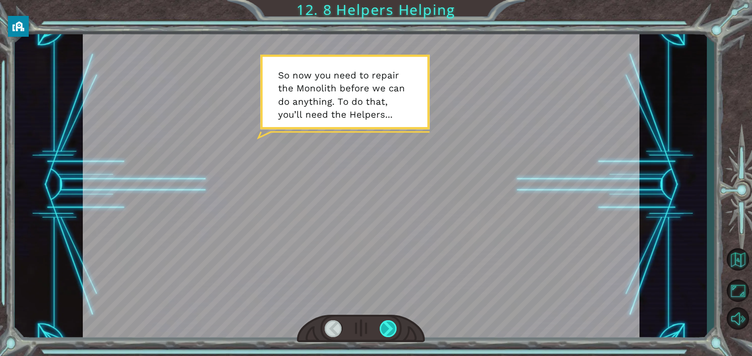
click at [386, 325] on div at bounding box center [389, 328] width 18 height 17
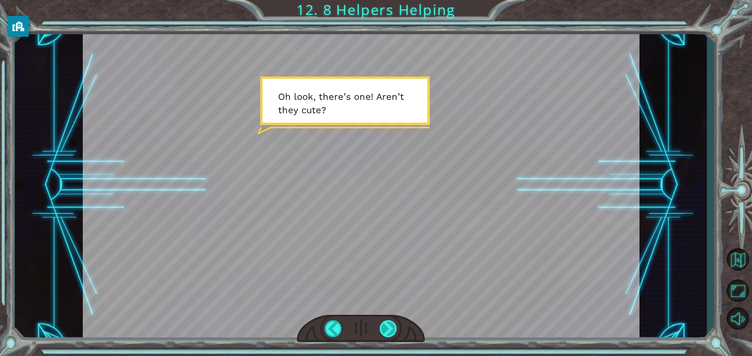
click at [386, 325] on div at bounding box center [389, 328] width 18 height 17
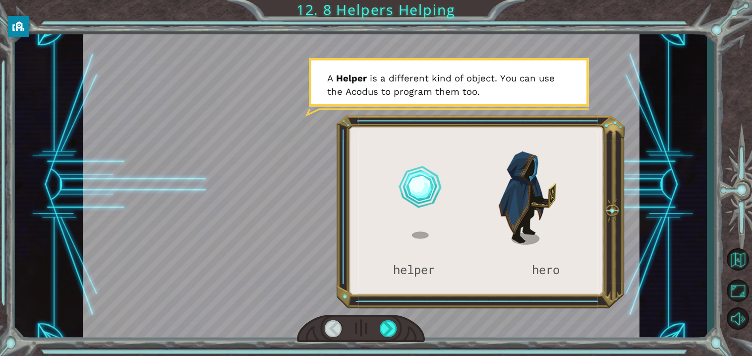
click at [388, 337] on div at bounding box center [361, 328] width 128 height 28
click at [387, 327] on div at bounding box center [389, 328] width 18 height 17
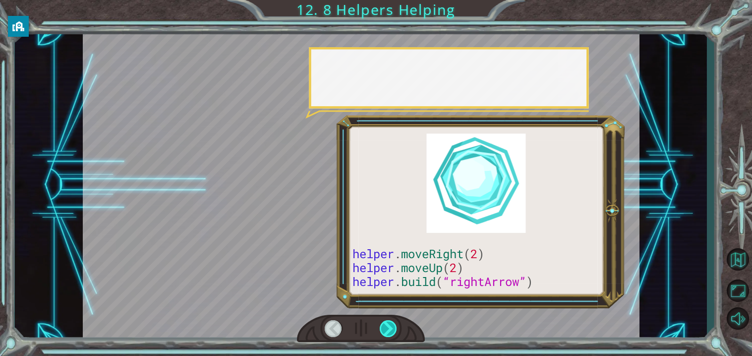
click at [387, 327] on div at bounding box center [389, 328] width 18 height 17
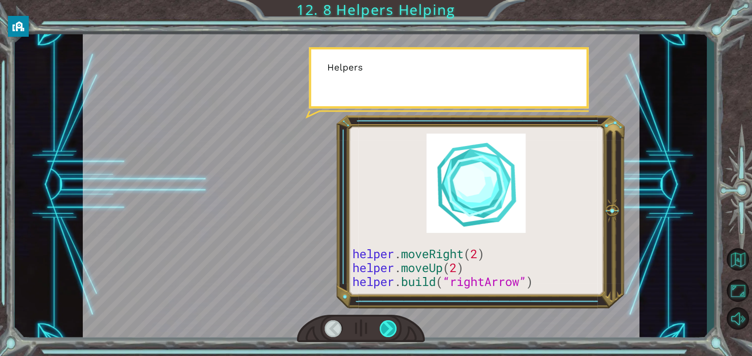
click at [387, 327] on div at bounding box center [389, 328] width 18 height 17
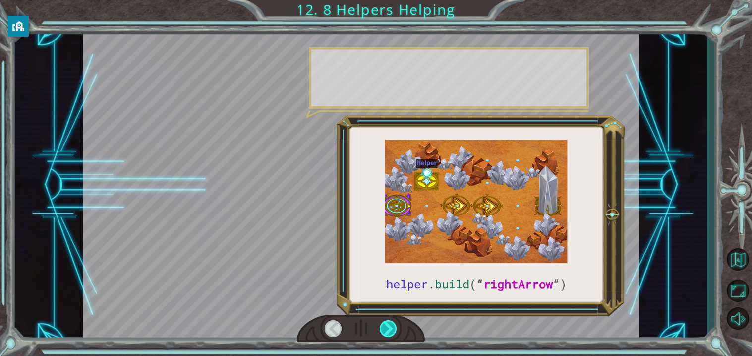
click at [387, 327] on div at bounding box center [389, 328] width 18 height 17
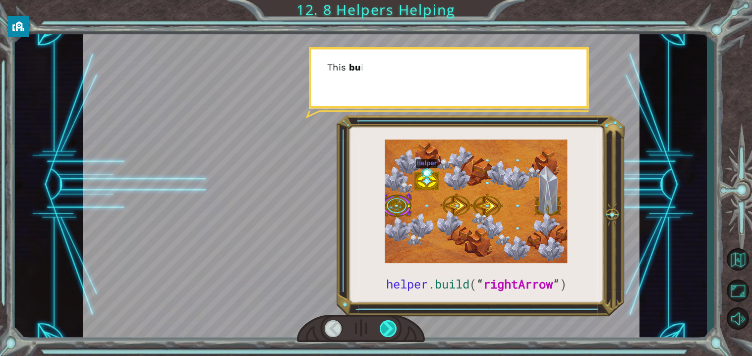
click at [387, 327] on div at bounding box center [389, 328] width 18 height 17
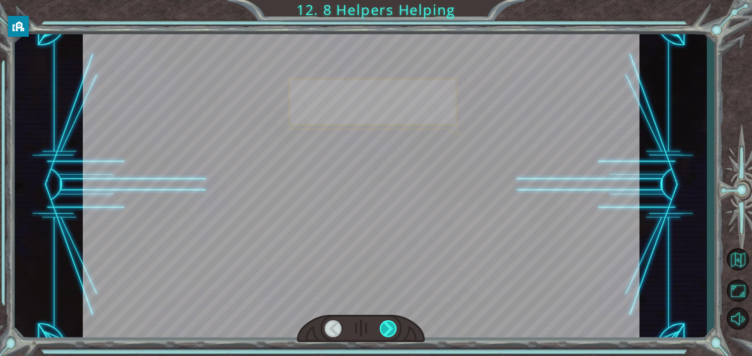
click at [387, 327] on div at bounding box center [389, 328] width 18 height 17
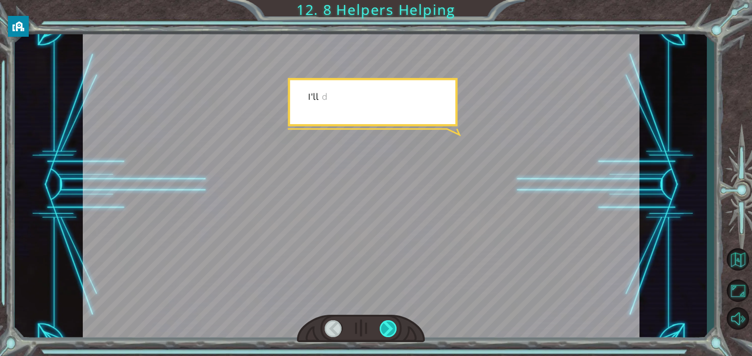
click at [387, 327] on div at bounding box center [389, 328] width 18 height 17
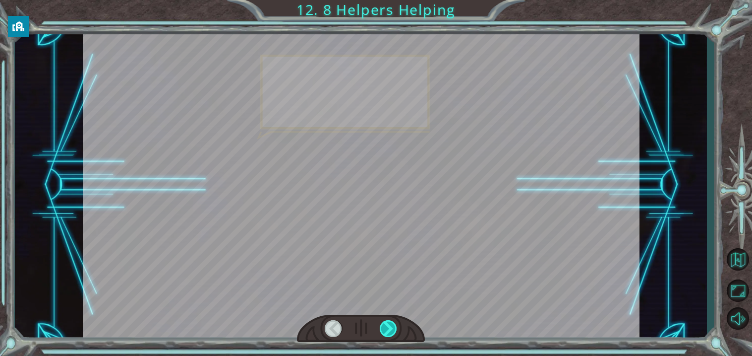
click at [387, 327] on div at bounding box center [389, 328] width 18 height 17
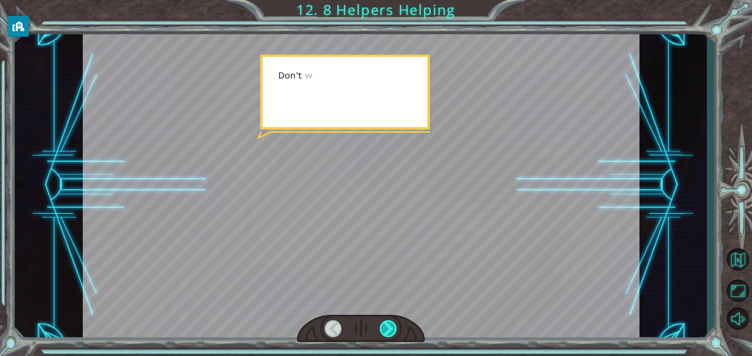
click at [387, 327] on div at bounding box center [389, 328] width 18 height 17
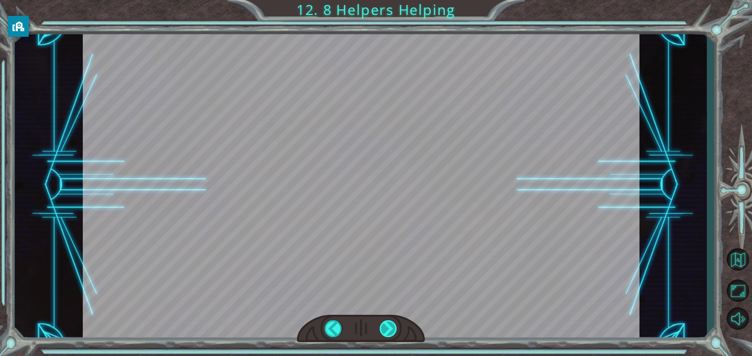
click at [387, 327] on div at bounding box center [389, 328] width 18 height 17
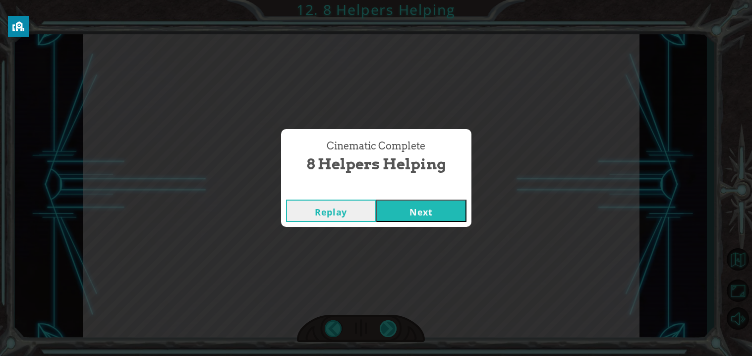
click at [387, 327] on div "Cinematic Complete 8 Helpers Helping Replay Next" at bounding box center [376, 178] width 752 height 356
click at [420, 210] on button "Next" at bounding box center [421, 210] width 90 height 22
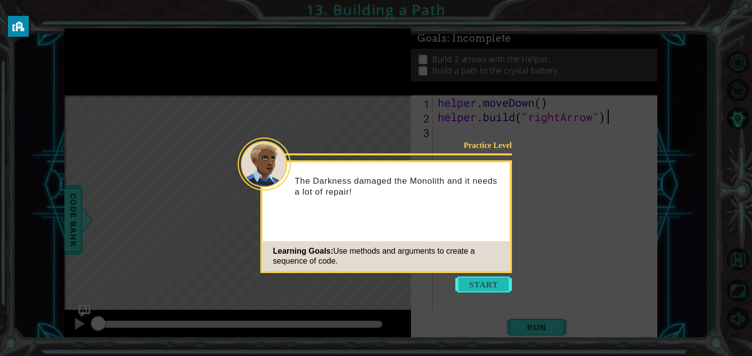
click at [487, 279] on button "Start" at bounding box center [484, 284] width 57 height 16
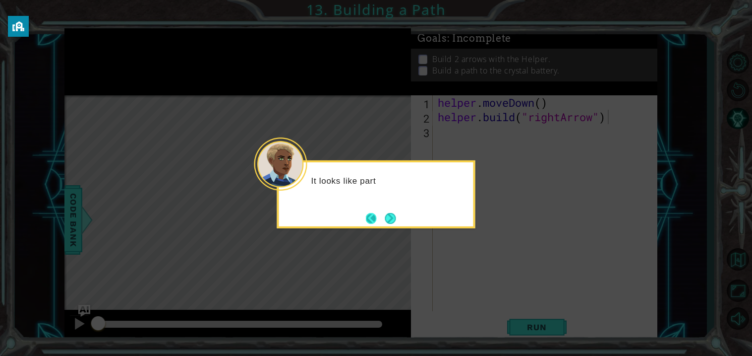
click at [379, 222] on button "Back" at bounding box center [375, 218] width 19 height 11
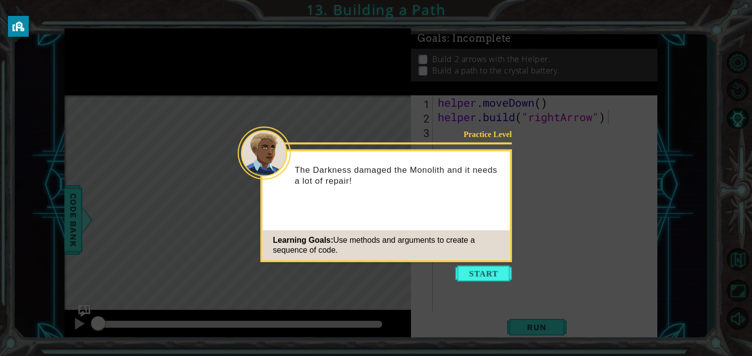
click at [491, 288] on icon at bounding box center [376, 178] width 752 height 356
click at [488, 271] on button "Start" at bounding box center [484, 273] width 57 height 16
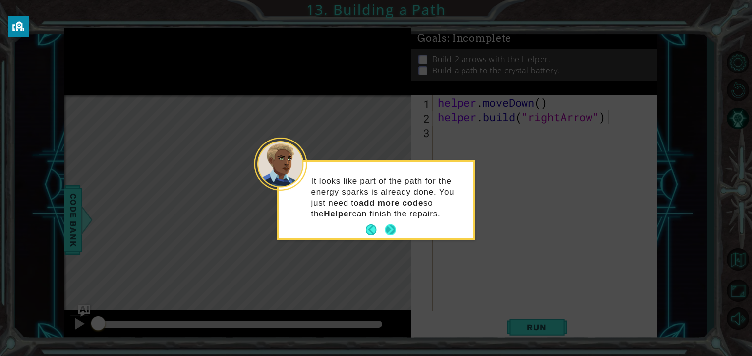
click at [386, 231] on button "Next" at bounding box center [390, 229] width 11 height 11
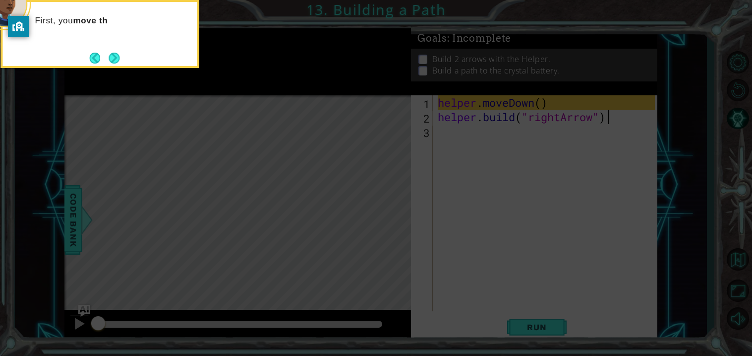
click at [109, 70] on icon at bounding box center [376, 178] width 752 height 356
click at [112, 63] on button "Next" at bounding box center [114, 58] width 11 height 11
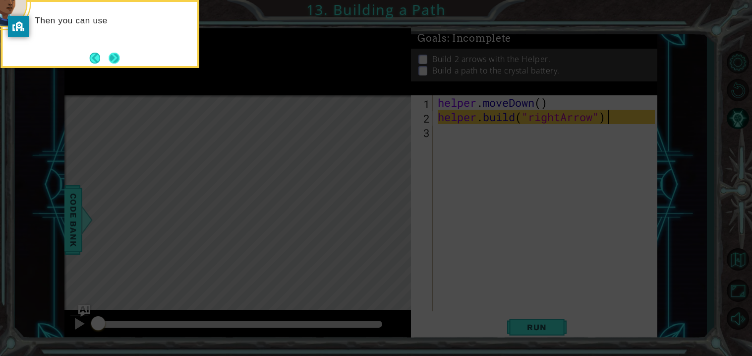
click at [111, 62] on button "Next" at bounding box center [114, 58] width 11 height 11
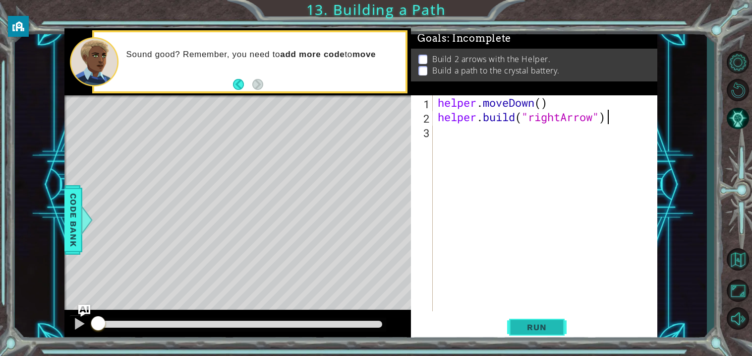
click at [555, 323] on span "Run" at bounding box center [536, 327] width 39 height 10
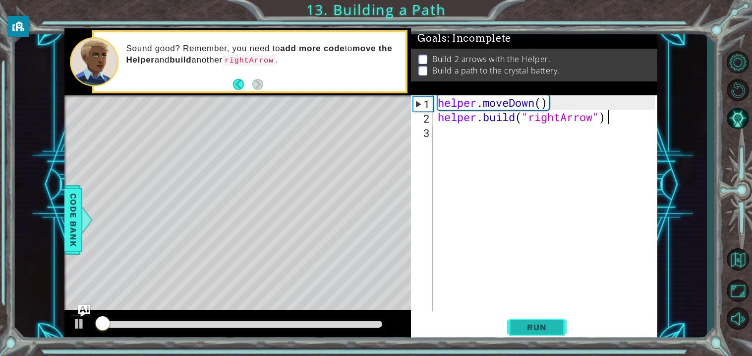
click at [540, 326] on span "Run" at bounding box center [536, 327] width 39 height 10
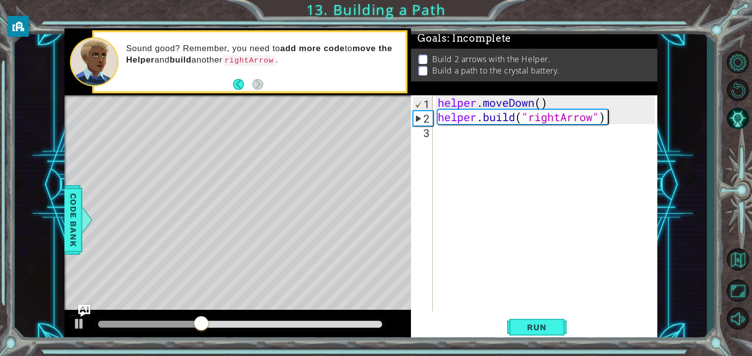
click at [498, 127] on div "helper . moveDown ( ) helper . build ( "rightArrow" )" at bounding box center [548, 217] width 224 height 245
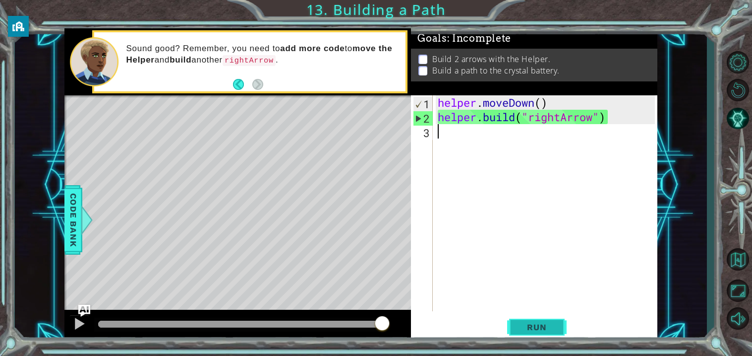
click at [521, 319] on button "Run" at bounding box center [537, 327] width 60 height 25
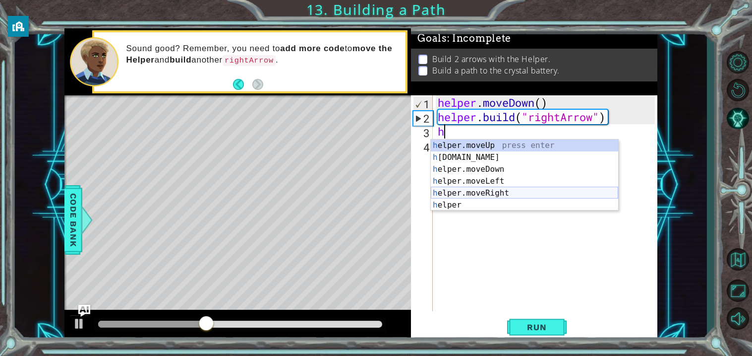
click at [506, 190] on div "h elper.moveUp press enter h [DOMAIN_NAME] press enter h elper.moveDown press e…" at bounding box center [524, 186] width 187 height 95
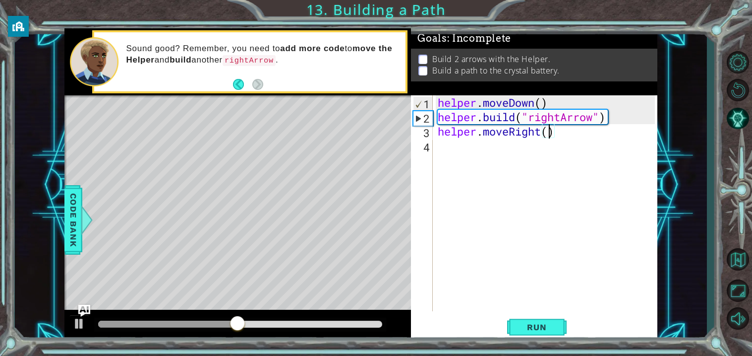
scroll to position [0, 4]
type textarea "helper.moveRight(2)"
click at [546, 323] on span "Run" at bounding box center [536, 327] width 39 height 10
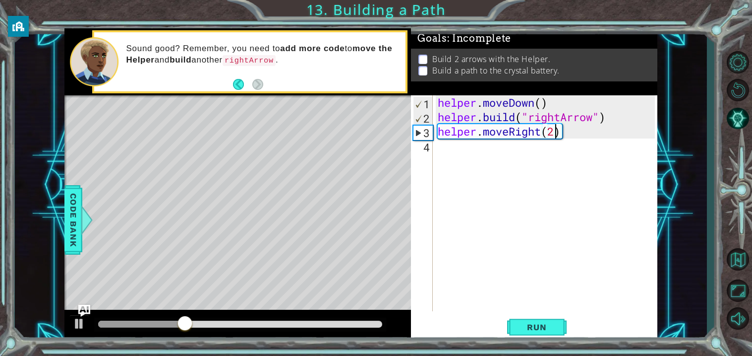
click at [486, 153] on div "helper . moveDown ( ) helper . build ( "rightArrow" ) helper . moveRight ( 2 )" at bounding box center [548, 217] width 224 height 245
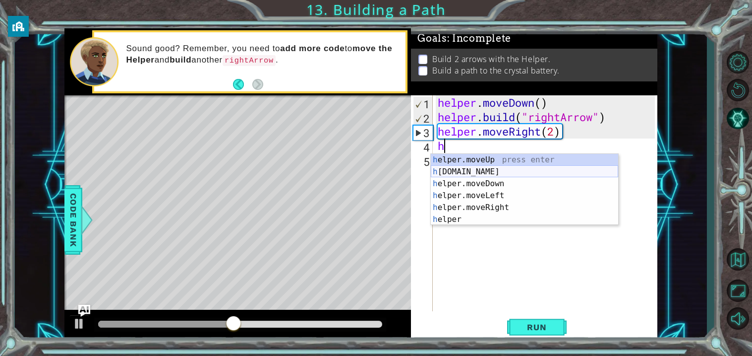
click at [499, 166] on div "h elper.moveUp press enter h [DOMAIN_NAME] press enter h elper.moveDown press e…" at bounding box center [524, 201] width 187 height 95
type textarea "[DOMAIN_NAME]("rightArrow")"
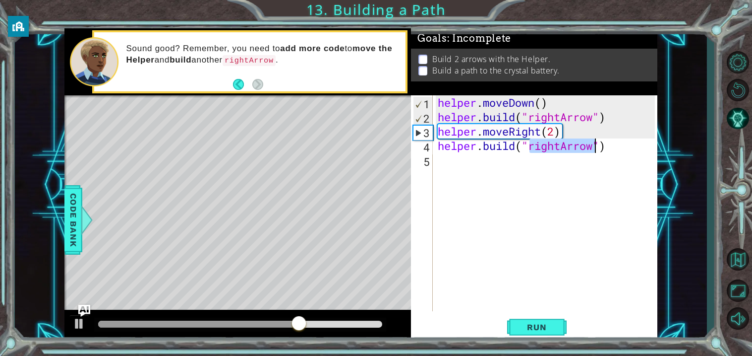
click at [629, 155] on div "helper . moveDown ( ) helper . build ( "rightArrow" ) helper . moveRight ( 2 ) …" at bounding box center [548, 217] width 224 height 245
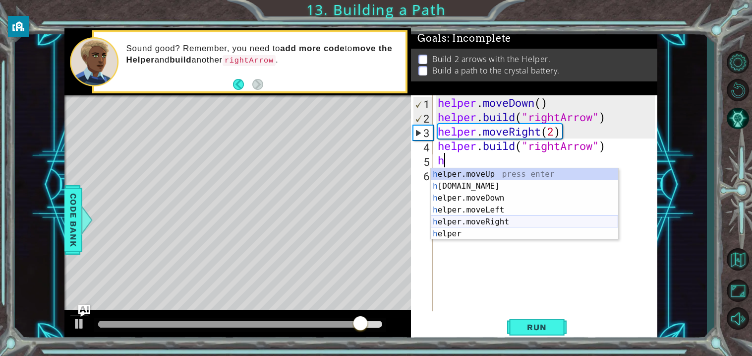
click at [525, 216] on div "h elper.moveUp press enter h [DOMAIN_NAME] press enter h elper.moveDown press e…" at bounding box center [524, 215] width 187 height 95
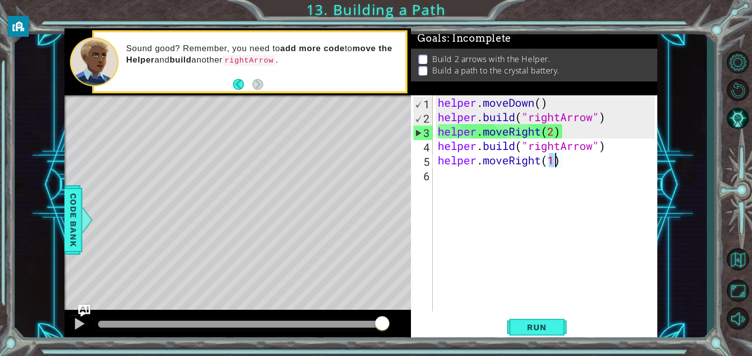
click at [604, 163] on div "helper . moveDown ( ) helper . build ( "rightArrow" ) helper . moveRight ( 2 ) …" at bounding box center [548, 217] width 224 height 245
type textarea "helper.moveRight(1)"
click at [546, 328] on span "Run" at bounding box center [536, 327] width 39 height 10
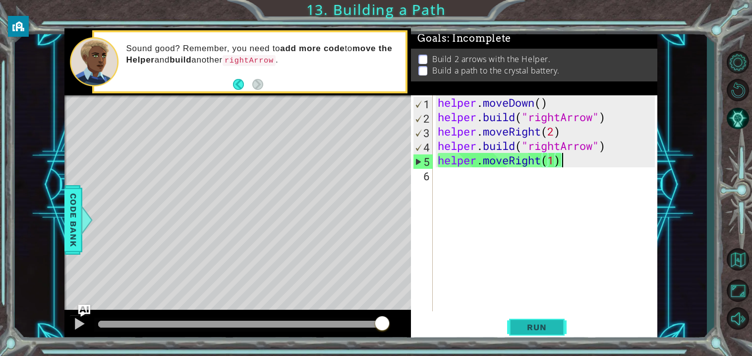
click at [546, 328] on span "Run" at bounding box center [536, 327] width 39 height 10
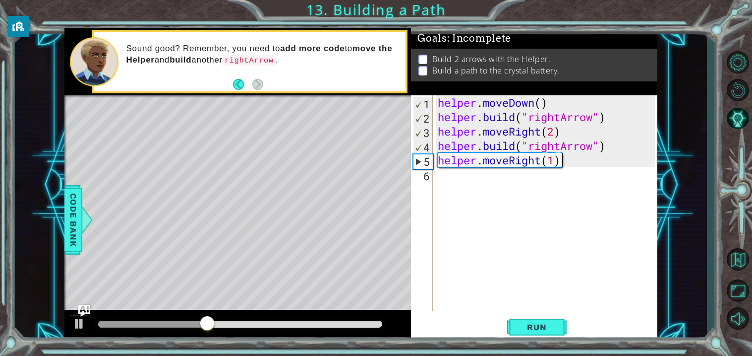
click at [582, 162] on div "helper . moveDown ( ) helper . build ( "rightArrow" ) helper . moveRight ( 2 ) …" at bounding box center [548, 217] width 224 height 245
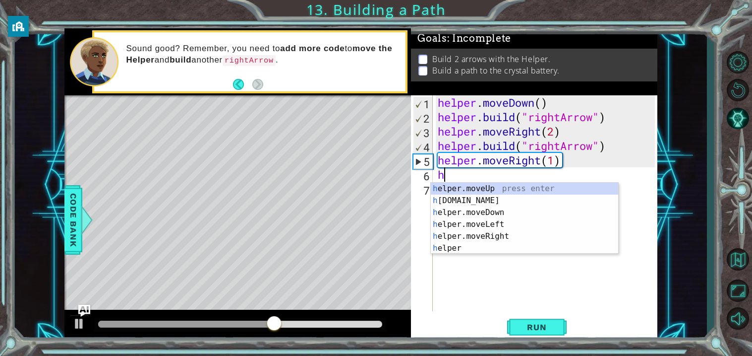
click at [445, 196] on div "h elper.moveUp press enter h [DOMAIN_NAME] press enter h elper.moveDown press e…" at bounding box center [524, 230] width 187 height 95
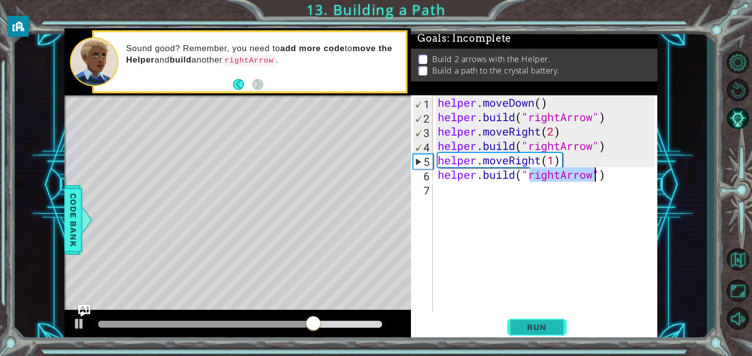
type textarea "[DOMAIN_NAME]("rightArrow")"
click at [524, 332] on button "Run" at bounding box center [537, 327] width 60 height 25
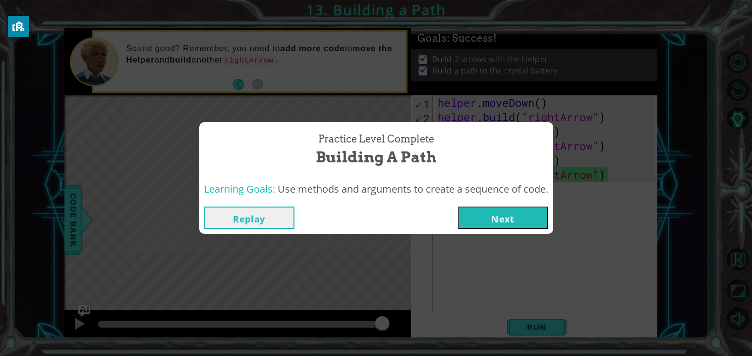
click at [541, 218] on button "Next" at bounding box center [503, 217] width 90 height 22
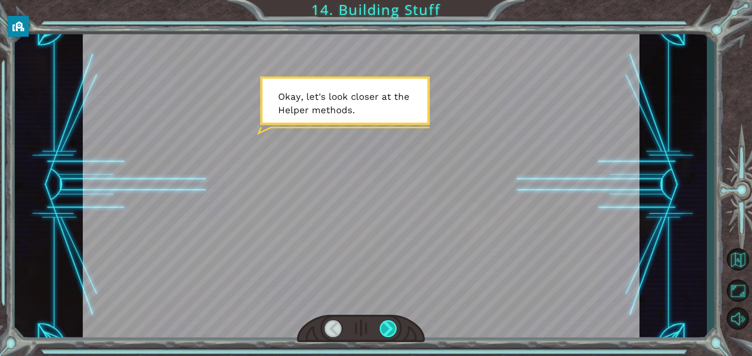
click at [387, 327] on div at bounding box center [389, 328] width 18 height 17
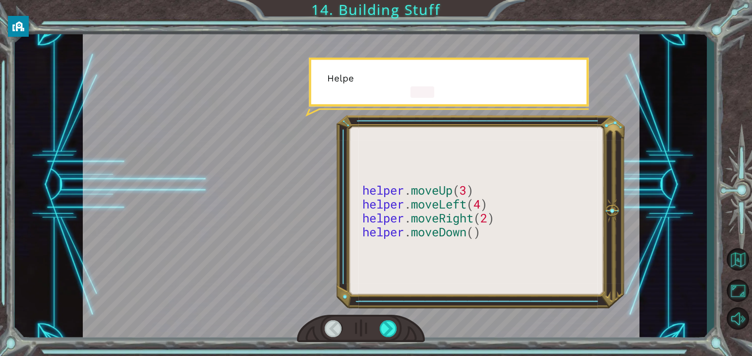
click at [402, 323] on div at bounding box center [361, 328] width 128 height 28
click at [392, 326] on div at bounding box center [389, 328] width 18 height 17
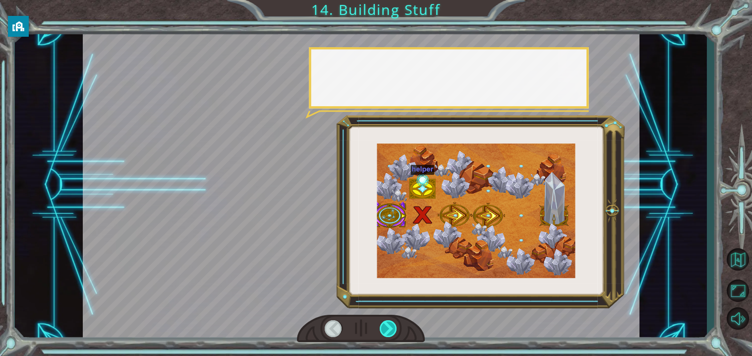
click at [388, 327] on div at bounding box center [389, 328] width 18 height 17
click at [389, 327] on div at bounding box center [389, 328] width 18 height 17
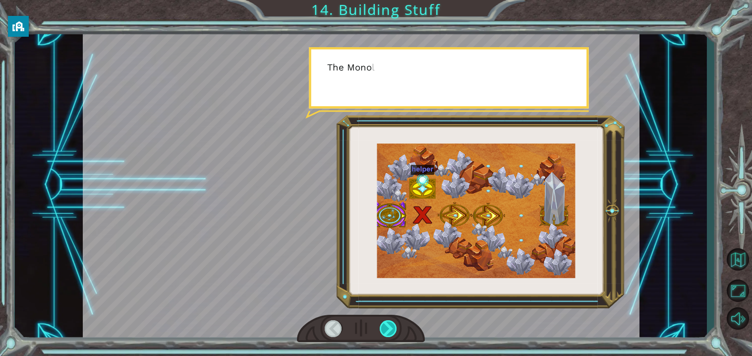
click at [390, 330] on div at bounding box center [389, 328] width 18 height 17
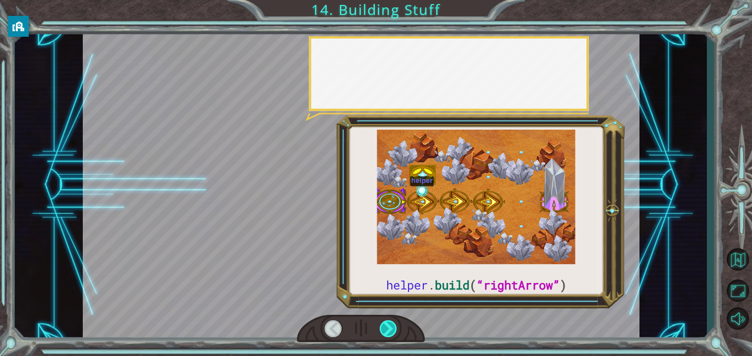
click at [386, 334] on div at bounding box center [389, 328] width 18 height 17
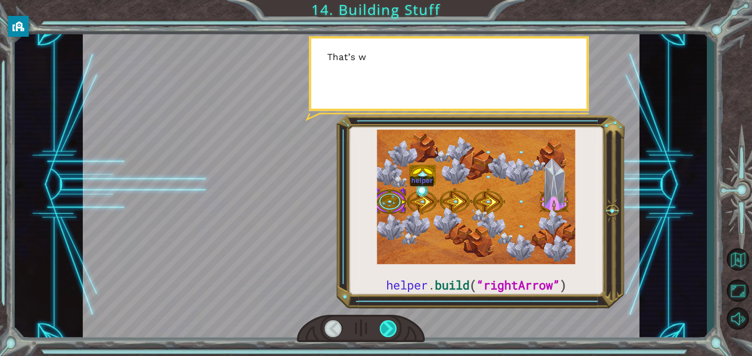
click at [391, 333] on div at bounding box center [389, 328] width 18 height 17
click at [391, 330] on div at bounding box center [389, 328] width 18 height 17
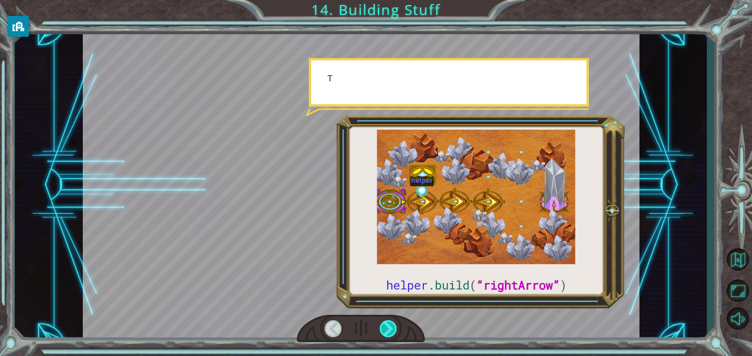
click at [390, 332] on div at bounding box center [389, 328] width 18 height 17
click at [387, 331] on div at bounding box center [389, 328] width 18 height 17
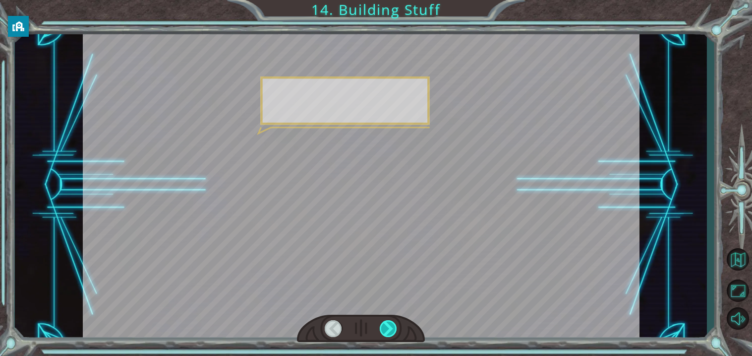
click at [389, 327] on div at bounding box center [389, 328] width 18 height 17
click at [389, 338] on div at bounding box center [361, 328] width 128 height 28
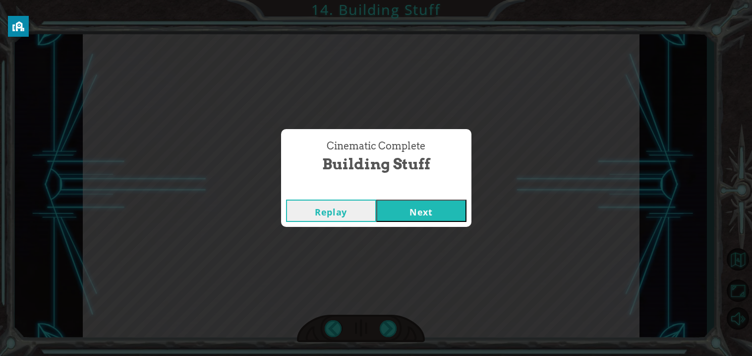
click at [391, 331] on div "Cinematic Complete Building Stuff Replay Next" at bounding box center [376, 178] width 752 height 356
click at [443, 217] on button "Next" at bounding box center [421, 210] width 90 height 22
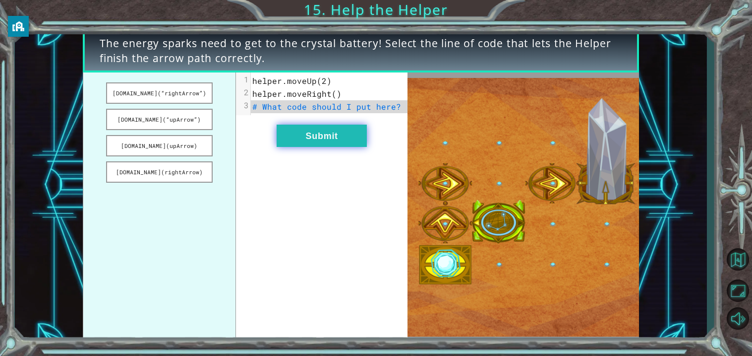
click at [345, 141] on button "Submit" at bounding box center [322, 135] width 90 height 22
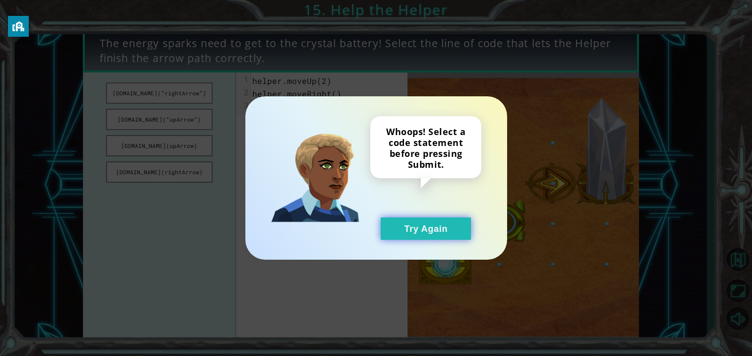
click at [442, 222] on button "Try Again" at bounding box center [426, 228] width 90 height 22
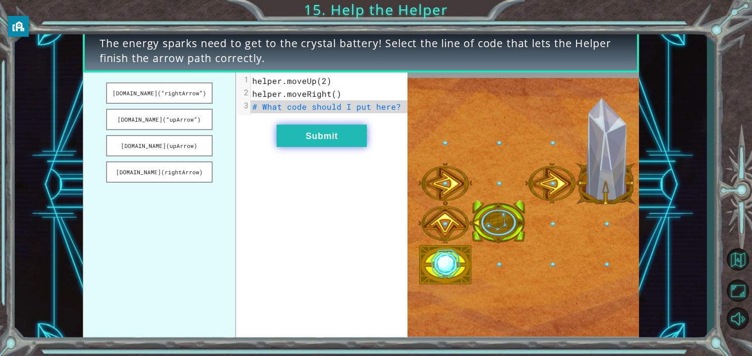
click at [327, 140] on button "Submit" at bounding box center [322, 135] width 90 height 22
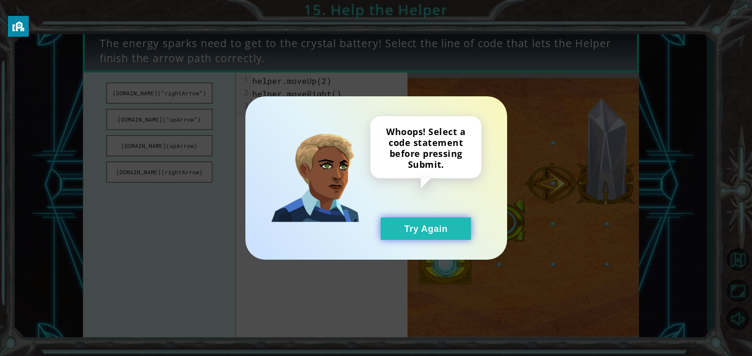
click at [424, 225] on button "Try Again" at bounding box center [426, 228] width 90 height 22
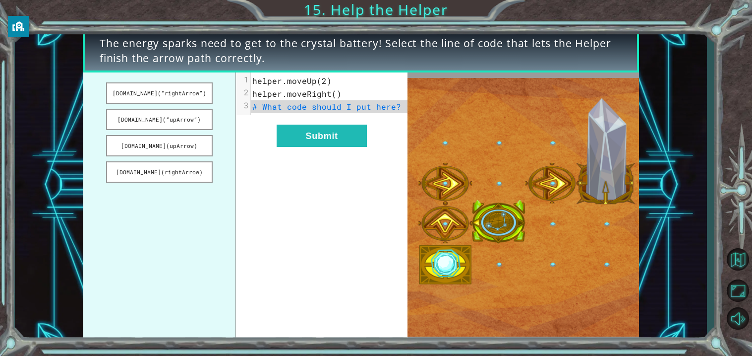
drag, startPoint x: 186, startPoint y: 104, endPoint x: 202, endPoint y: 106, distance: 16.0
click at [202, 106] on ul "[DOMAIN_NAME](“rightArrow”) [DOMAIN_NAME](“upArrow”) [DOMAIN_NAME](upArrow) [DO…" at bounding box center [159, 206] width 153 height 269
click at [189, 97] on button "[DOMAIN_NAME](“rightArrow”)" at bounding box center [159, 92] width 107 height 21
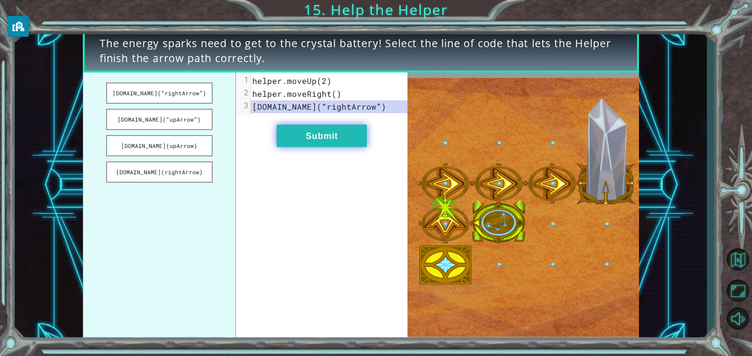
click at [335, 138] on button "Submit" at bounding box center [322, 135] width 90 height 22
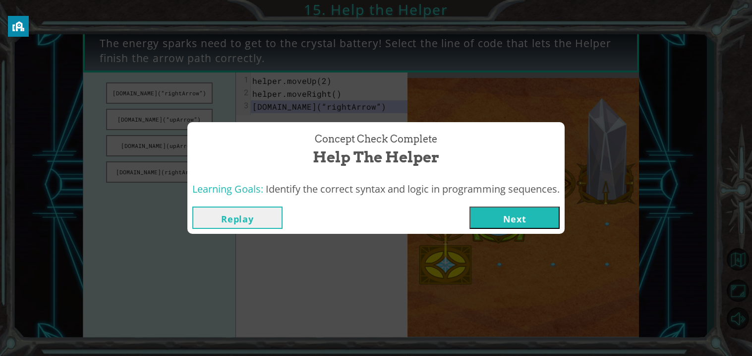
click at [534, 211] on button "Next" at bounding box center [515, 217] width 90 height 22
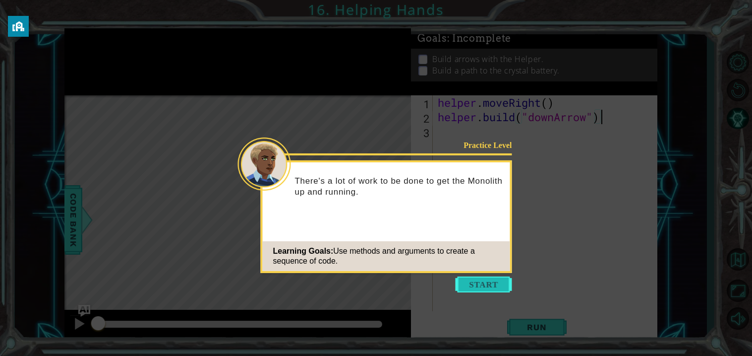
click at [489, 291] on button "Start" at bounding box center [484, 284] width 57 height 16
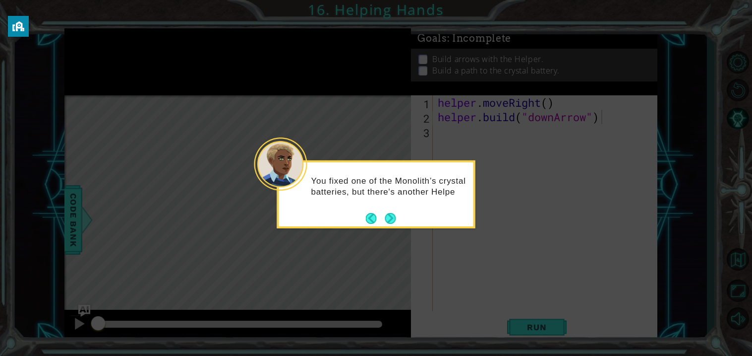
click at [399, 226] on div "You fixed one of the Monolith’s crystal batteries, but there's another Helpe" at bounding box center [376, 194] width 198 height 68
click at [388, 215] on button "Next" at bounding box center [390, 218] width 11 height 11
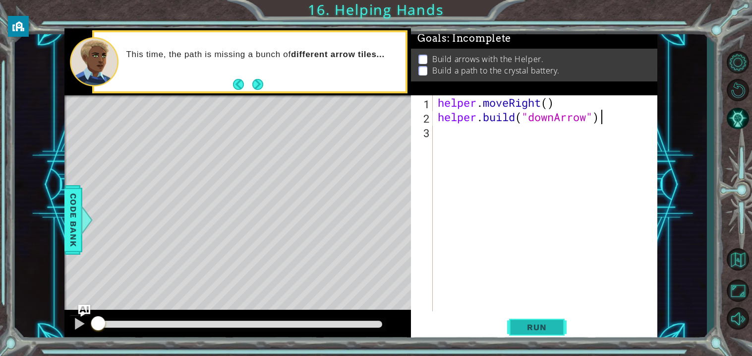
click at [545, 329] on span "Run" at bounding box center [536, 327] width 39 height 10
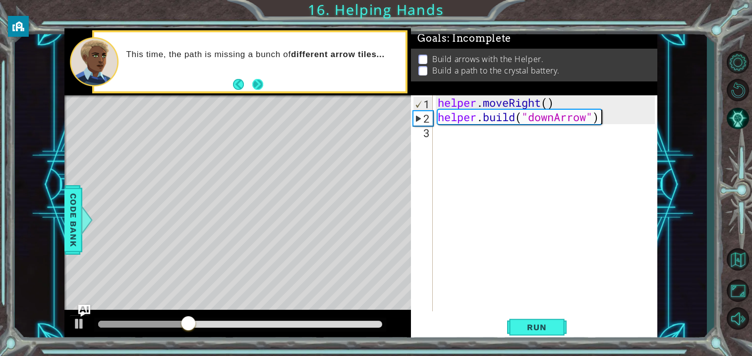
click at [262, 87] on button "Next" at bounding box center [257, 84] width 11 height 11
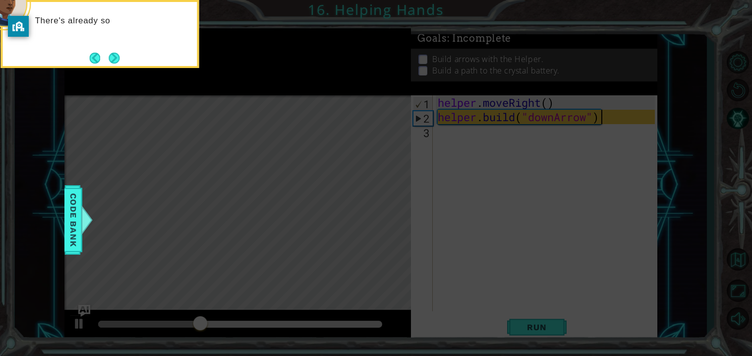
click at [103, 68] on icon at bounding box center [376, 178] width 752 height 356
click at [118, 55] on button "Next" at bounding box center [114, 58] width 11 height 11
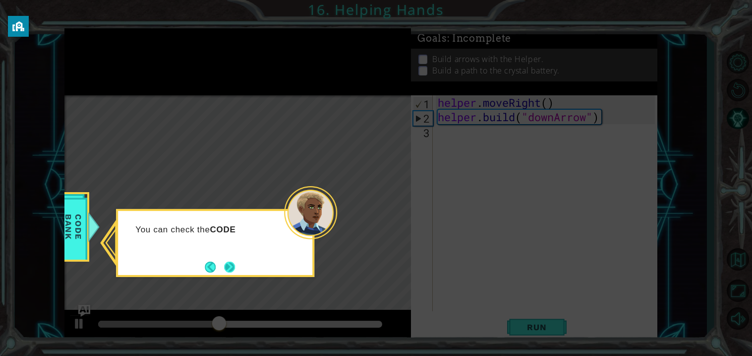
click at [235, 272] on button "Next" at bounding box center [229, 266] width 11 height 11
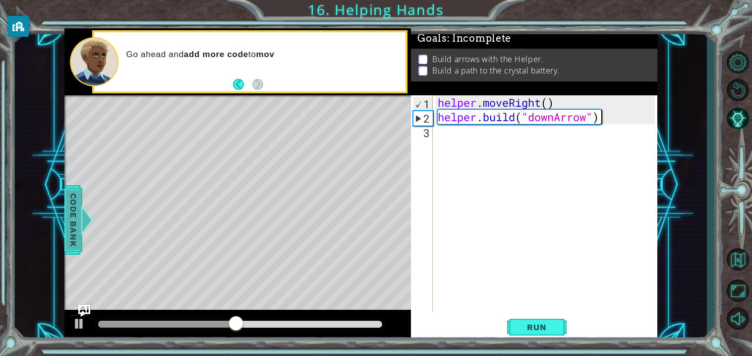
click at [67, 232] on span "Code Bank" at bounding box center [73, 219] width 16 height 61
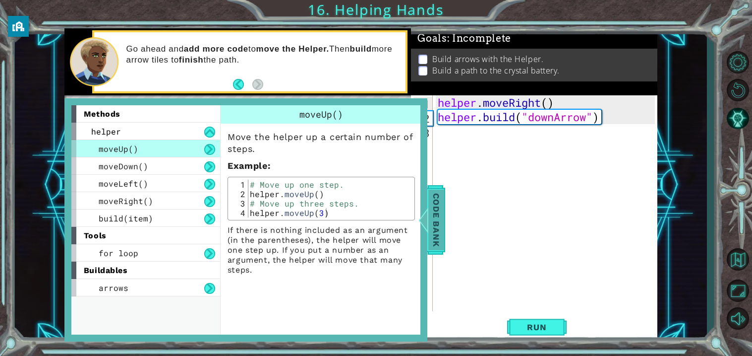
click at [445, 214] on div "Code Bank" at bounding box center [437, 219] width 18 height 69
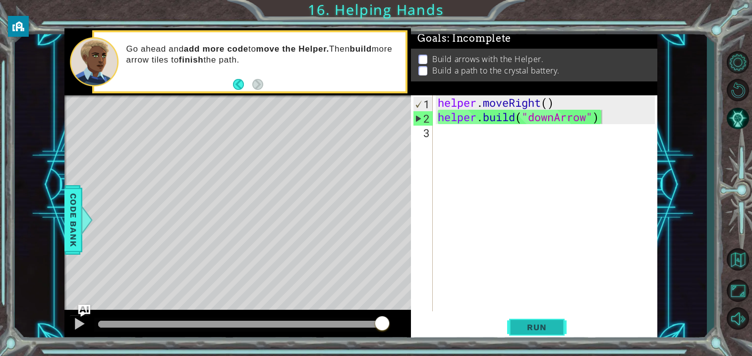
click at [530, 333] on button "Run" at bounding box center [537, 327] width 60 height 25
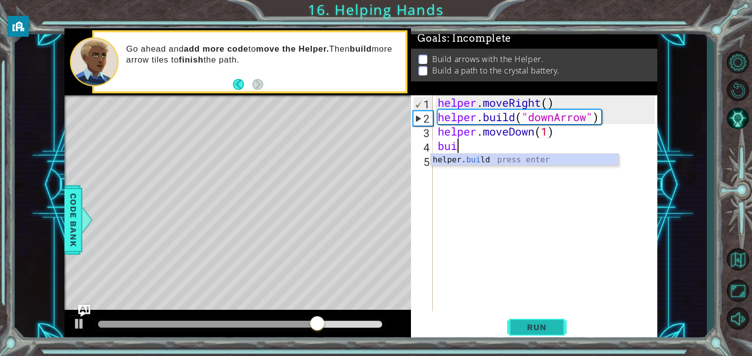
scroll to position [0, 6]
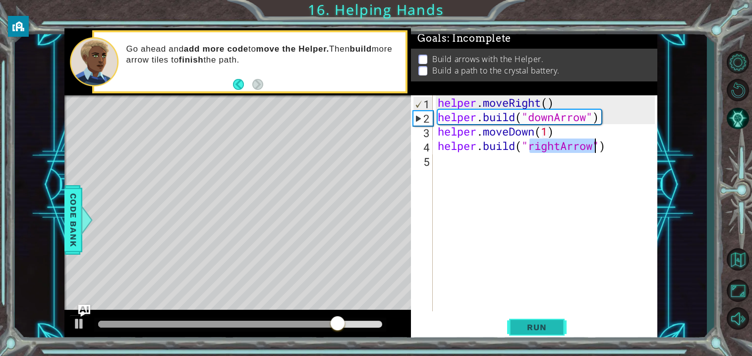
type textarea "[DOMAIN_NAME]("rightArrow")"
click at [540, 326] on span "Run" at bounding box center [536, 327] width 39 height 10
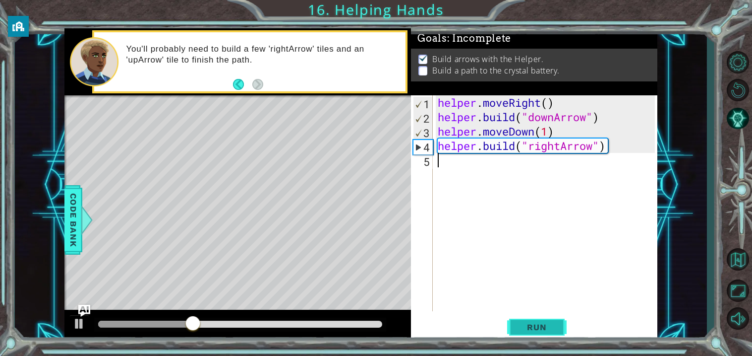
scroll to position [0, 0]
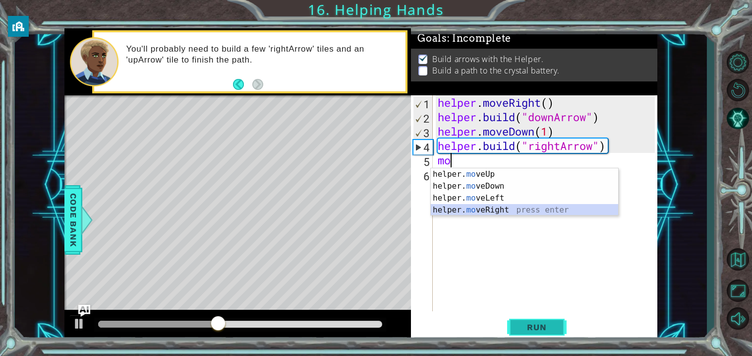
type textarea "helper.moveRight(1)"
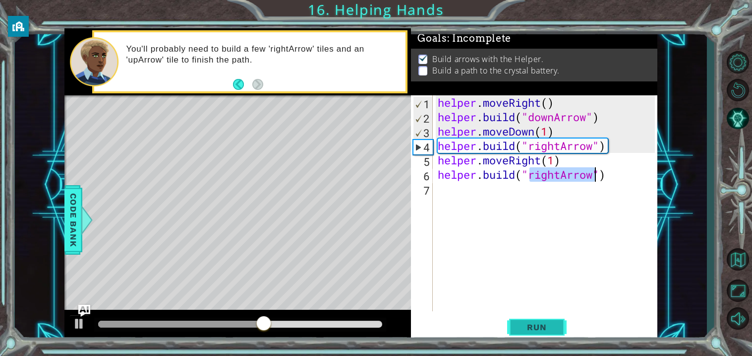
type textarea "[DOMAIN_NAME]("rightArrow")"
click at [544, 316] on button "Run" at bounding box center [537, 327] width 60 height 25
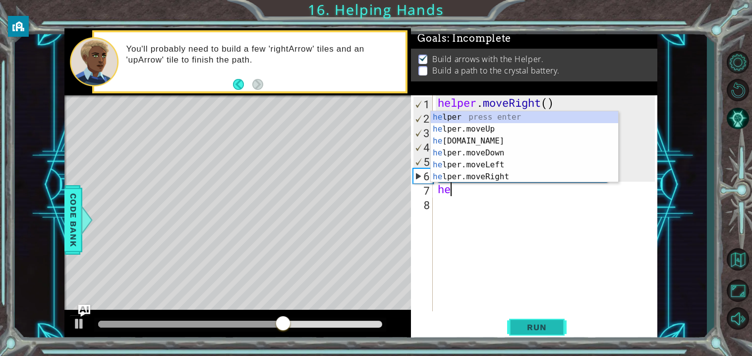
type textarea "h"
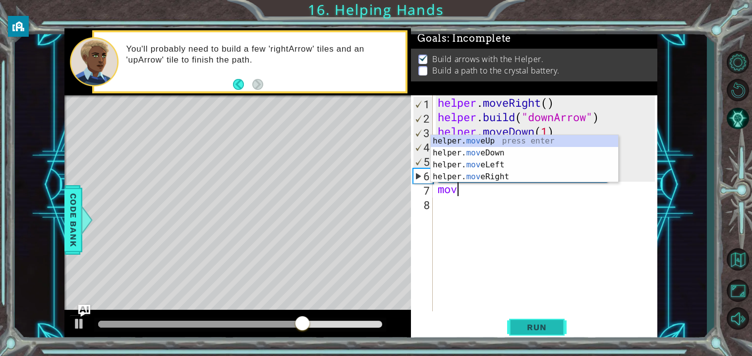
scroll to position [0, 0]
click at [505, 176] on div "helper. move Up press enter helper. move Down press enter helper. move Left pre…" at bounding box center [524, 170] width 187 height 71
type textarea "helper.moveRight(1)"
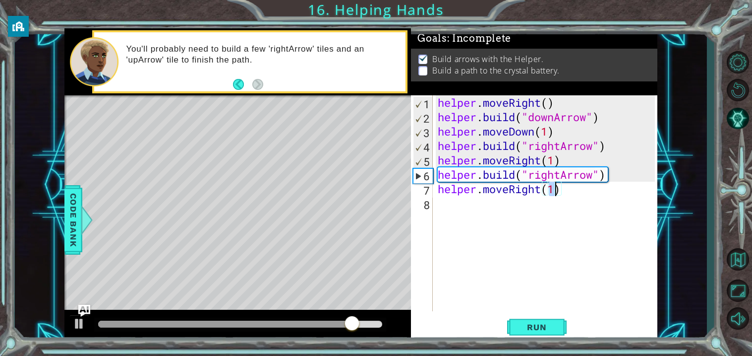
click at [493, 204] on div "helper . moveRight ( ) helper . build ( "downArrow" ) helper . moveDown ( 1 ) h…" at bounding box center [548, 217] width 224 height 245
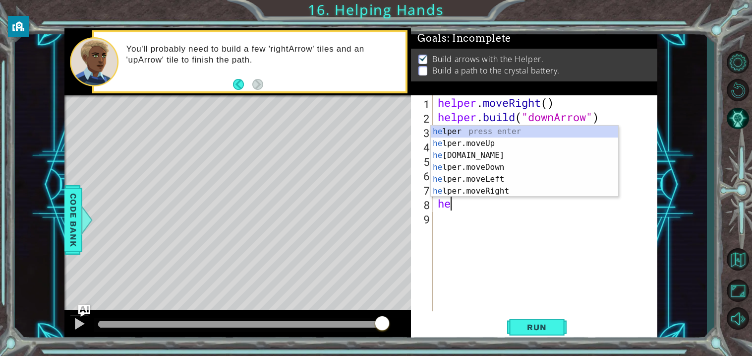
type textarea "h"
click at [499, 189] on div "helper press enter helper .moveUp press enter helper .moveDown press enter help…" at bounding box center [524, 172] width 187 height 95
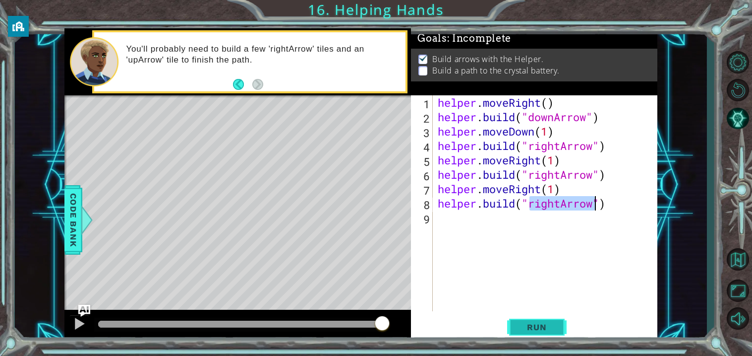
type textarea "[DOMAIN_NAME]("rightArrow")"
click at [537, 320] on button "Run" at bounding box center [537, 327] width 60 height 25
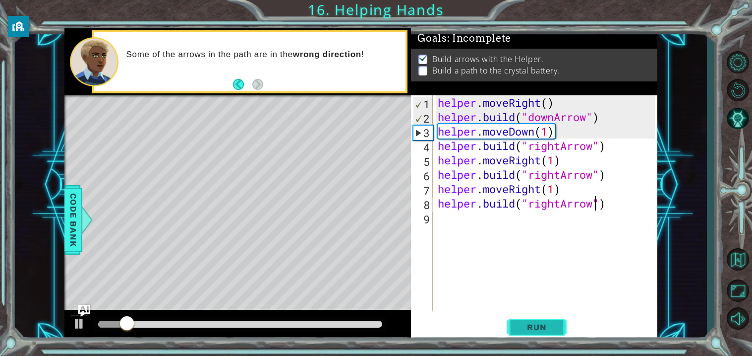
click at [523, 329] on span "Run" at bounding box center [536, 327] width 39 height 10
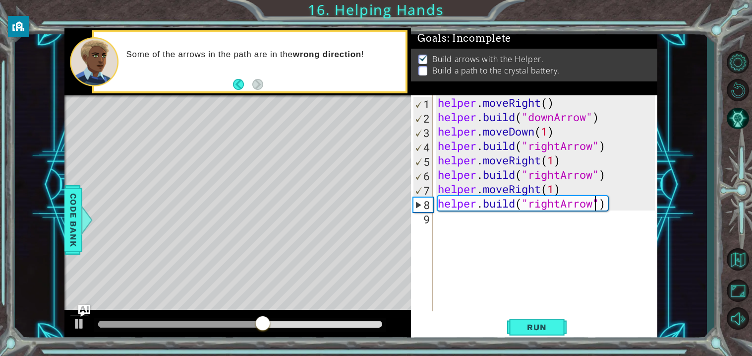
click at [508, 222] on div "helper . moveRight ( ) helper . build ( "downArrow" ) helper . moveDown ( 1 ) h…" at bounding box center [548, 217] width 224 height 245
type textarea "j"
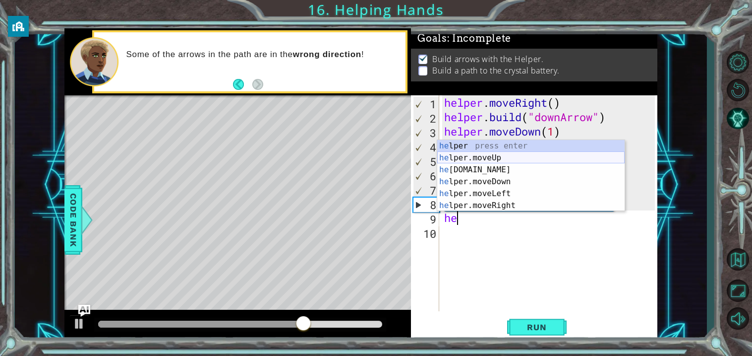
click at [475, 153] on div "he lper press enter he lper.moveUp press enter he [DOMAIN_NAME] press enter he …" at bounding box center [530, 187] width 187 height 95
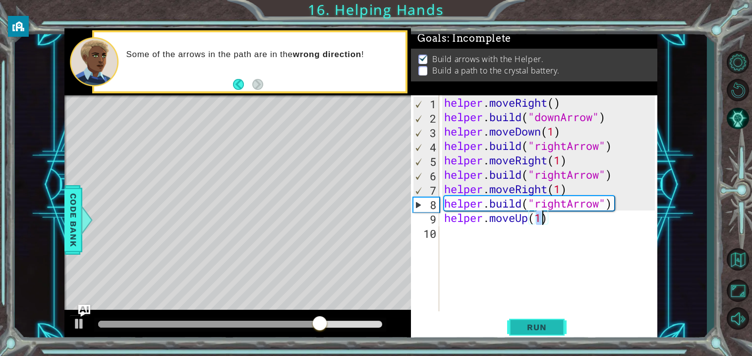
click at [546, 323] on span "Run" at bounding box center [536, 327] width 39 height 10
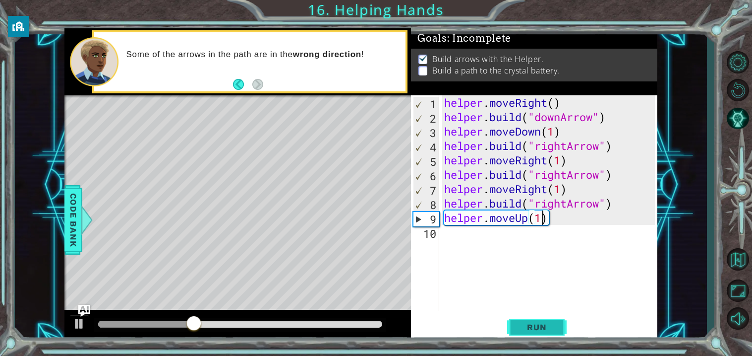
click at [537, 322] on span "Run" at bounding box center [536, 327] width 39 height 10
click at [539, 218] on div "helper . moveRight ( ) helper . build ( "downArrow" ) helper . moveDown ( 1 ) h…" at bounding box center [551, 217] width 218 height 245
type textarea "helper.moveUp(2)"
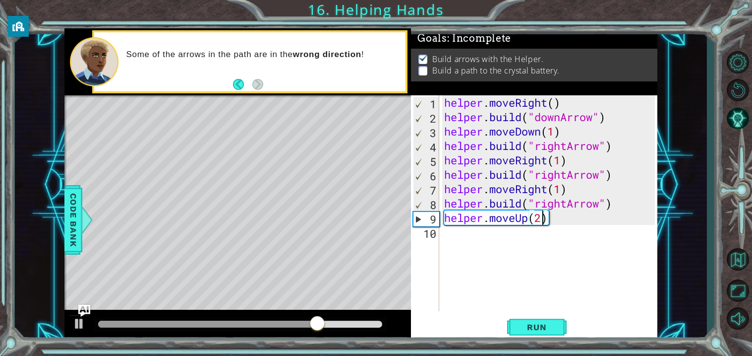
click at [544, 305] on div "helper . moveRight ( ) helper . build ( "downArrow" ) helper . moveDown ( 1 ) h…" at bounding box center [551, 217] width 218 height 245
click at [543, 338] on button "Run" at bounding box center [537, 327] width 60 height 25
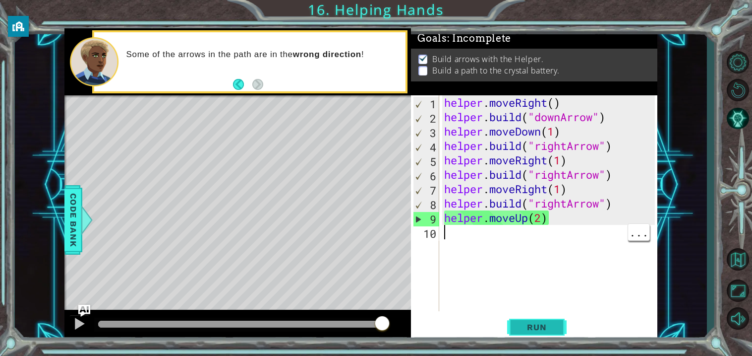
click at [550, 327] on span "Run" at bounding box center [536, 327] width 39 height 10
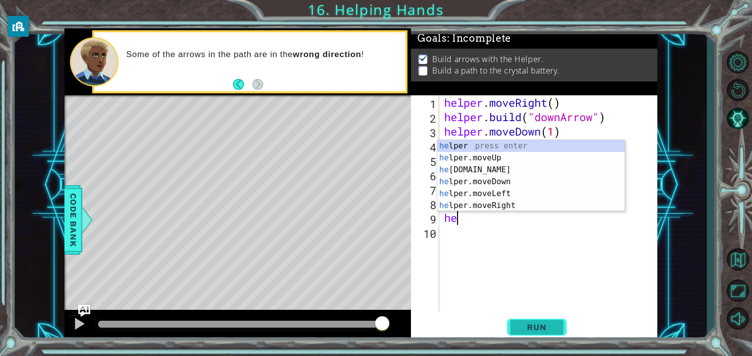
type textarea "h"
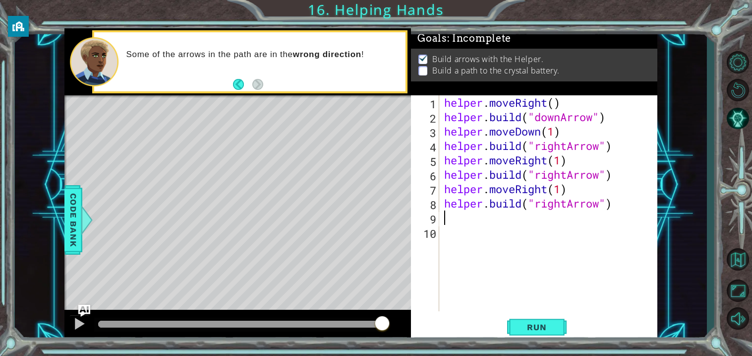
click at [562, 201] on div "helper . moveRight ( ) helper . build ( "downArrow" ) helper . moveDown ( 1 ) h…" at bounding box center [551, 217] width 218 height 245
type textarea "[DOMAIN_NAME]("rightArrow")"
click at [559, 212] on div "helper . moveRight ( ) helper . build ( "downArrow" ) helper . moveDown ( 1 ) h…" at bounding box center [551, 217] width 218 height 245
click at [581, 207] on div "helper . moveRight ( ) helper . build ( "downArrow" ) helper . moveDown ( 1 ) h…" at bounding box center [551, 217] width 218 height 245
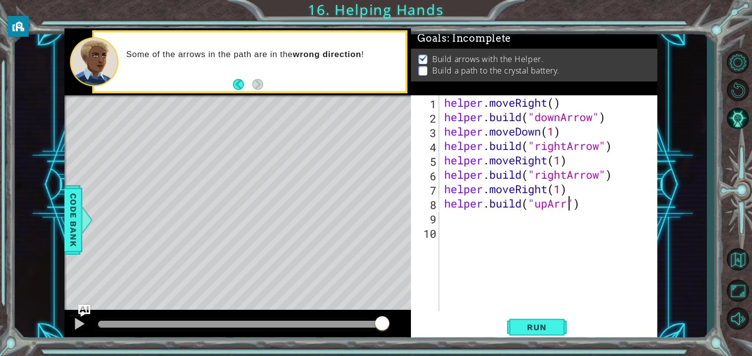
scroll to position [0, 6]
type textarea "[DOMAIN_NAME]("upArrow")"
click at [549, 316] on button "Run" at bounding box center [537, 327] width 60 height 25
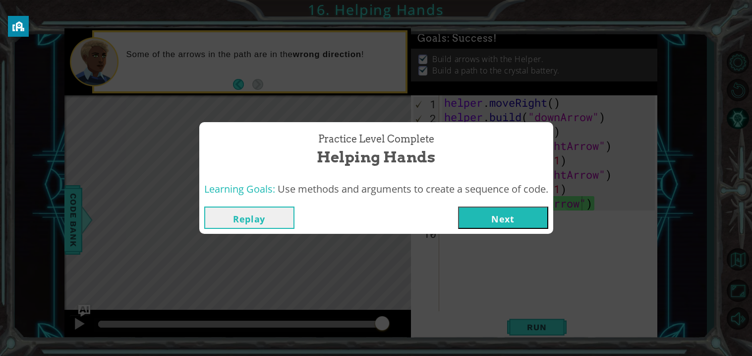
click at [515, 221] on button "Next" at bounding box center [503, 217] width 90 height 22
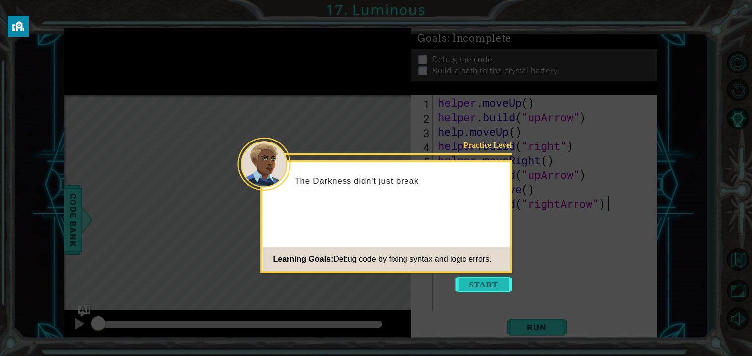
click at [485, 284] on button "Start" at bounding box center [484, 284] width 57 height 16
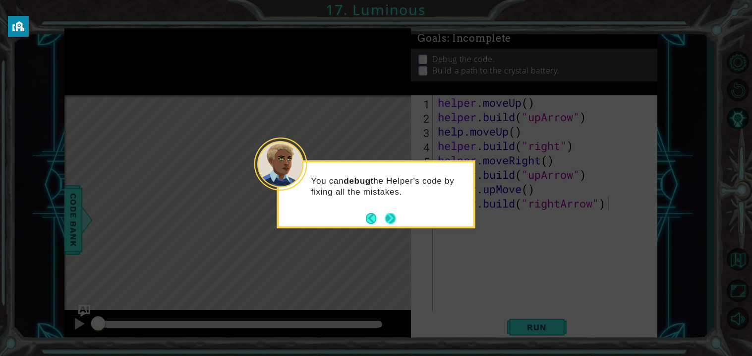
click at [395, 217] on button "Next" at bounding box center [390, 218] width 11 height 11
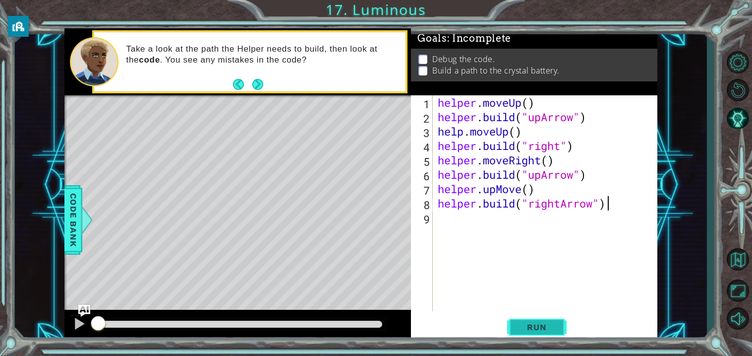
click at [549, 326] on span "Run" at bounding box center [536, 327] width 39 height 10
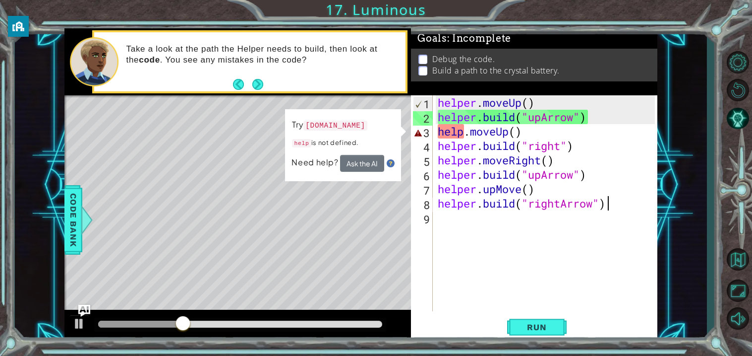
click at [551, 132] on div "helper . moveUp ( ) helper . build ( "upArrow" ) help . moveUp ( ) helper . bui…" at bounding box center [548, 217] width 224 height 245
click at [571, 135] on div "helper . moveUp ( ) helper . build ( "upArrow" ) help . moveUp ( ) helper . bui…" at bounding box center [548, 217] width 224 height 245
click at [575, 132] on div "helper . moveUp ( ) helper . build ( "upArrow" ) help . moveUp ( ) helper . bui…" at bounding box center [548, 217] width 224 height 245
click at [474, 136] on div "helper . moveUp ( ) helper . build ( "upArrow" ) help . moveUp ( ) helper . bui…" at bounding box center [548, 217] width 224 height 245
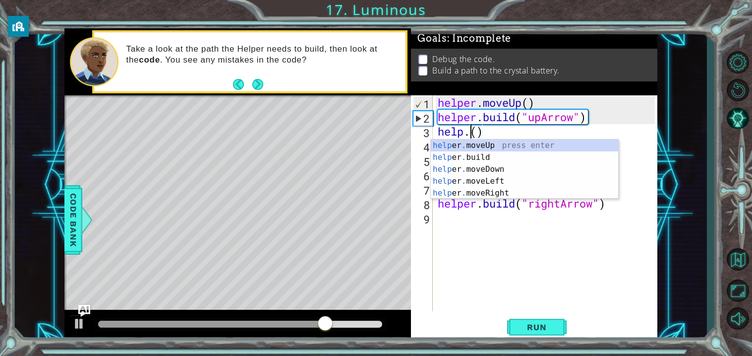
click at [486, 136] on div "helper . moveUp ( ) helper . build ( "upArrow" ) help . ( ) helper . build ( "r…" at bounding box center [548, 217] width 224 height 245
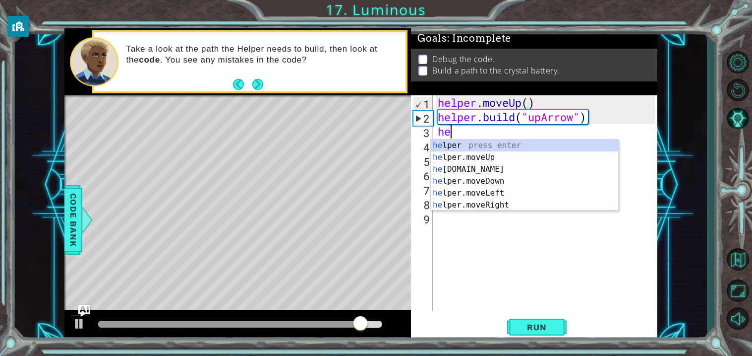
type textarea "h"
